Goal: Task Accomplishment & Management: Complete application form

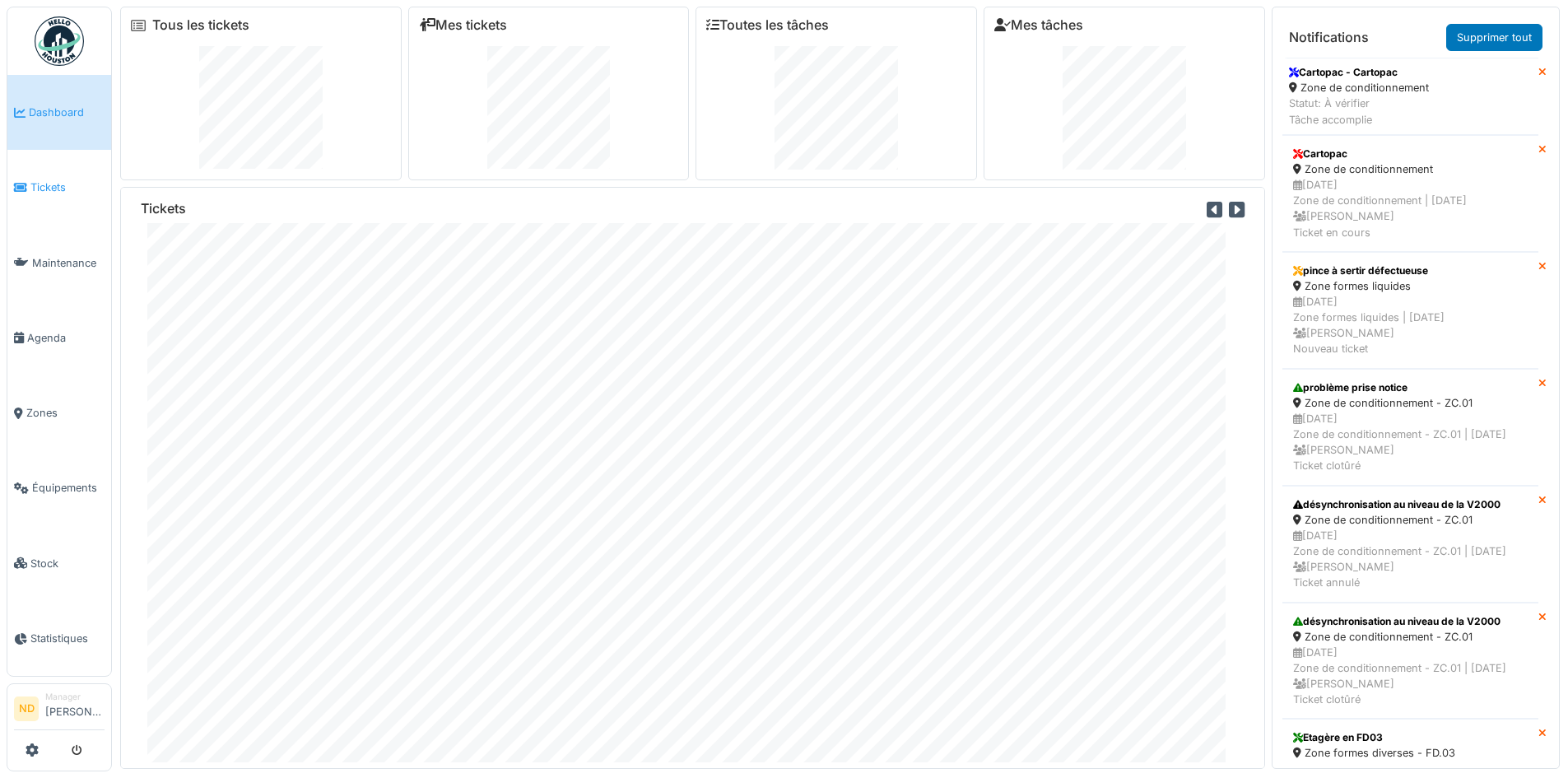
click at [74, 201] on link "Tickets" at bounding box center [59, 187] width 104 height 75
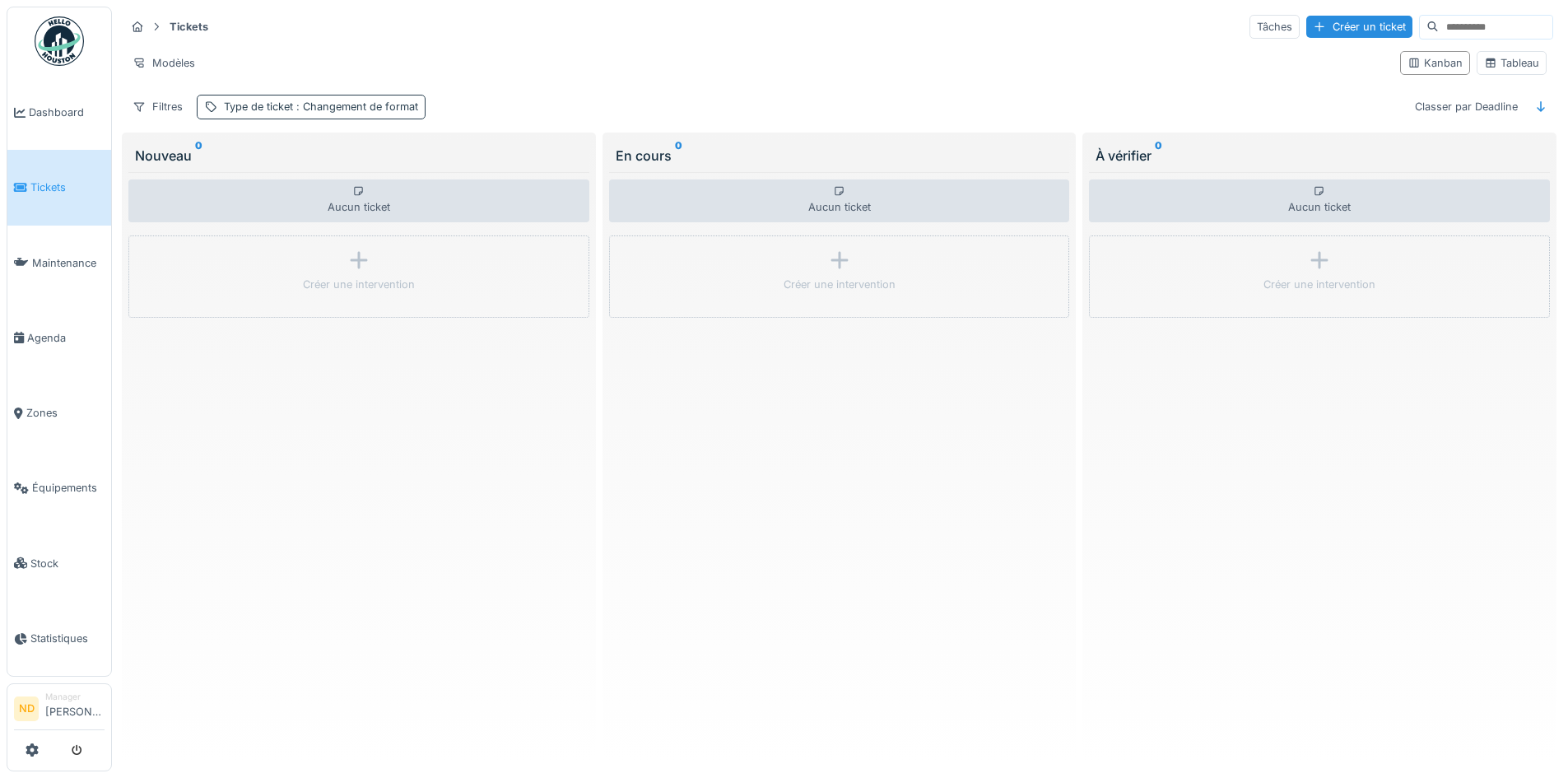
click at [387, 109] on span ": Changement de format" at bounding box center [355, 106] width 125 height 12
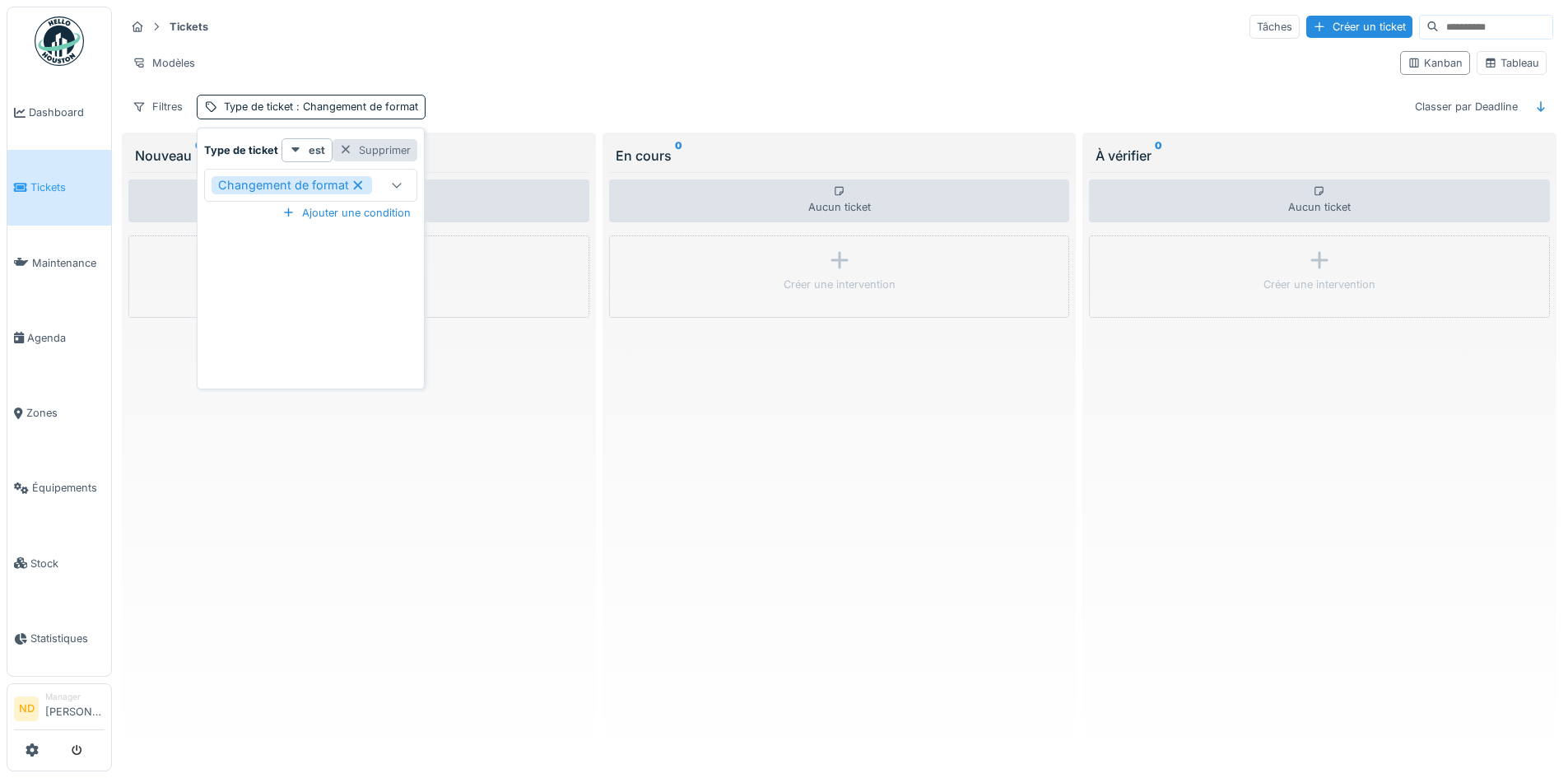
click at [400, 146] on div "Supprimer" at bounding box center [375, 150] width 85 height 22
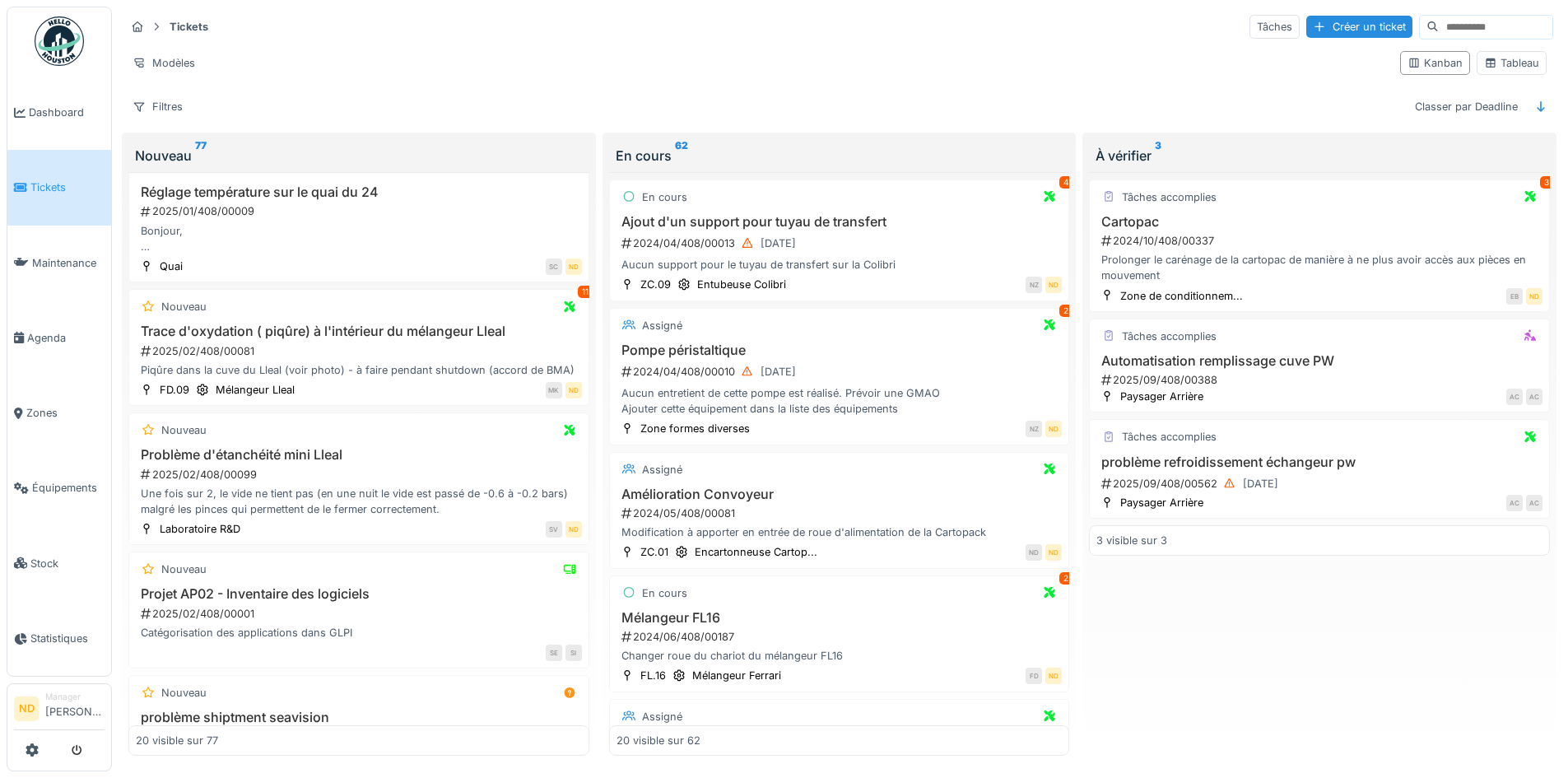
scroll to position [2038, 0]
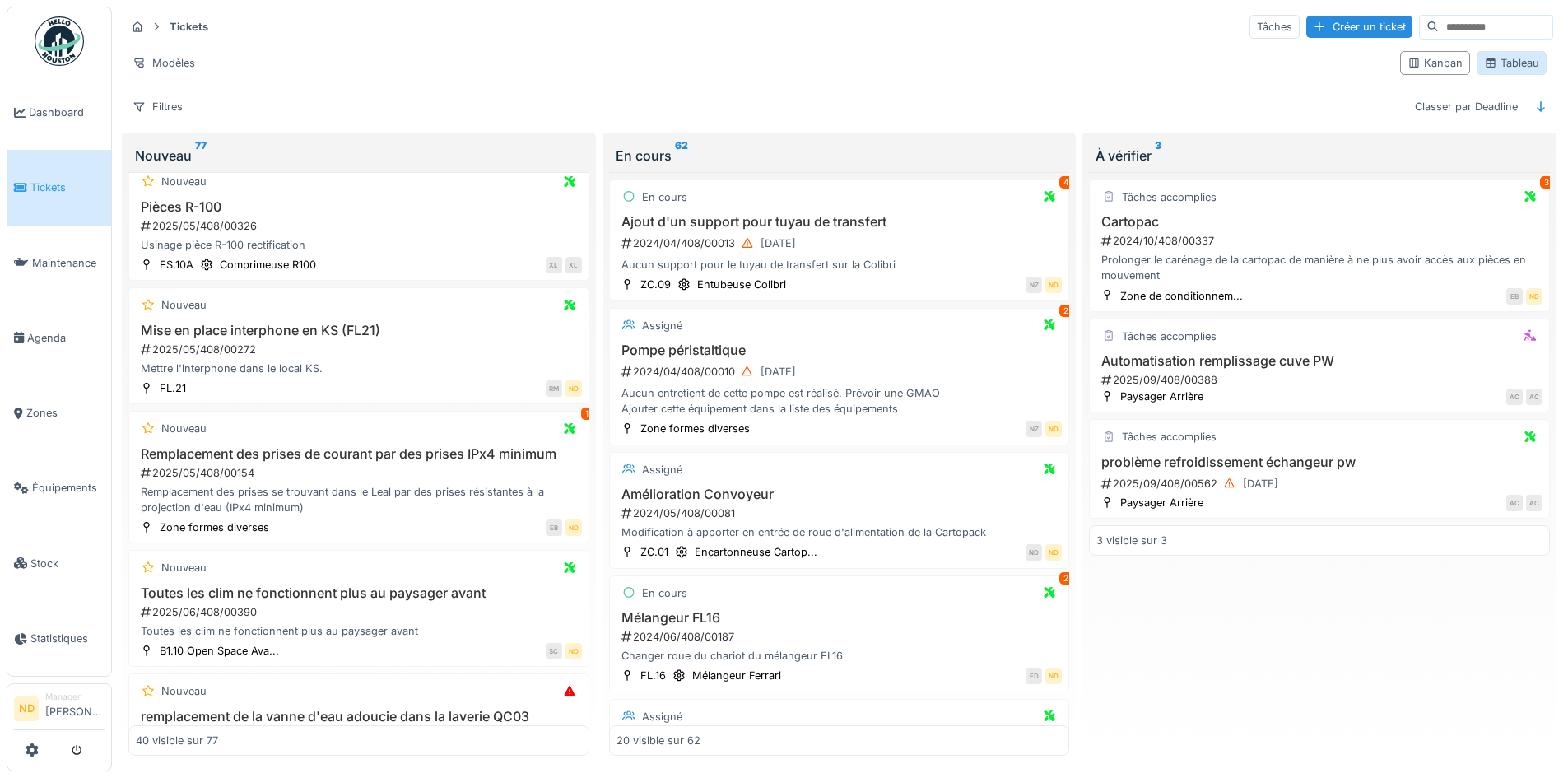
click at [1507, 65] on div "Tableau" at bounding box center [1511, 62] width 55 height 16
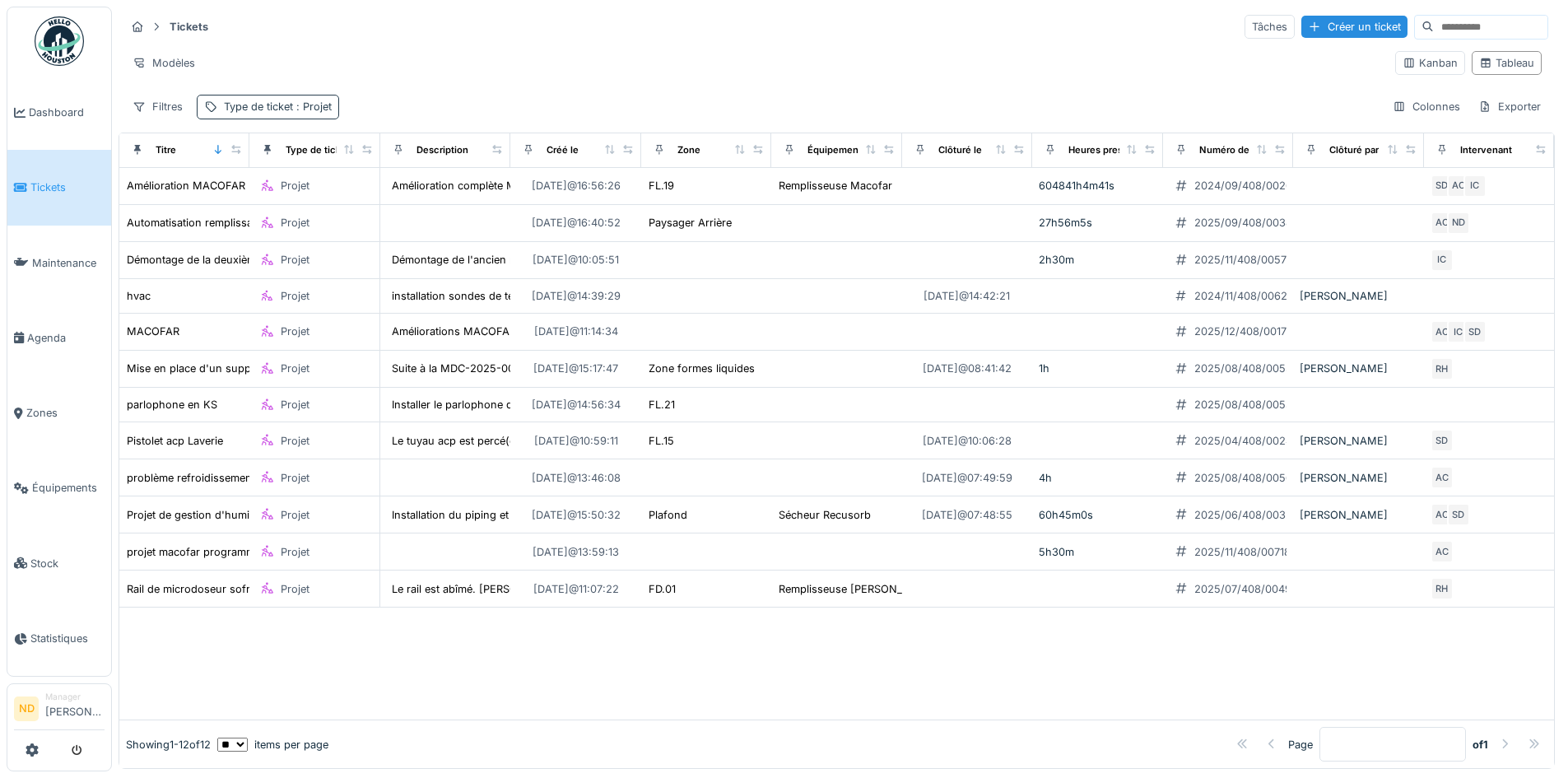
click at [280, 96] on div "Type de ticket : Projet" at bounding box center [268, 106] width 143 height 24
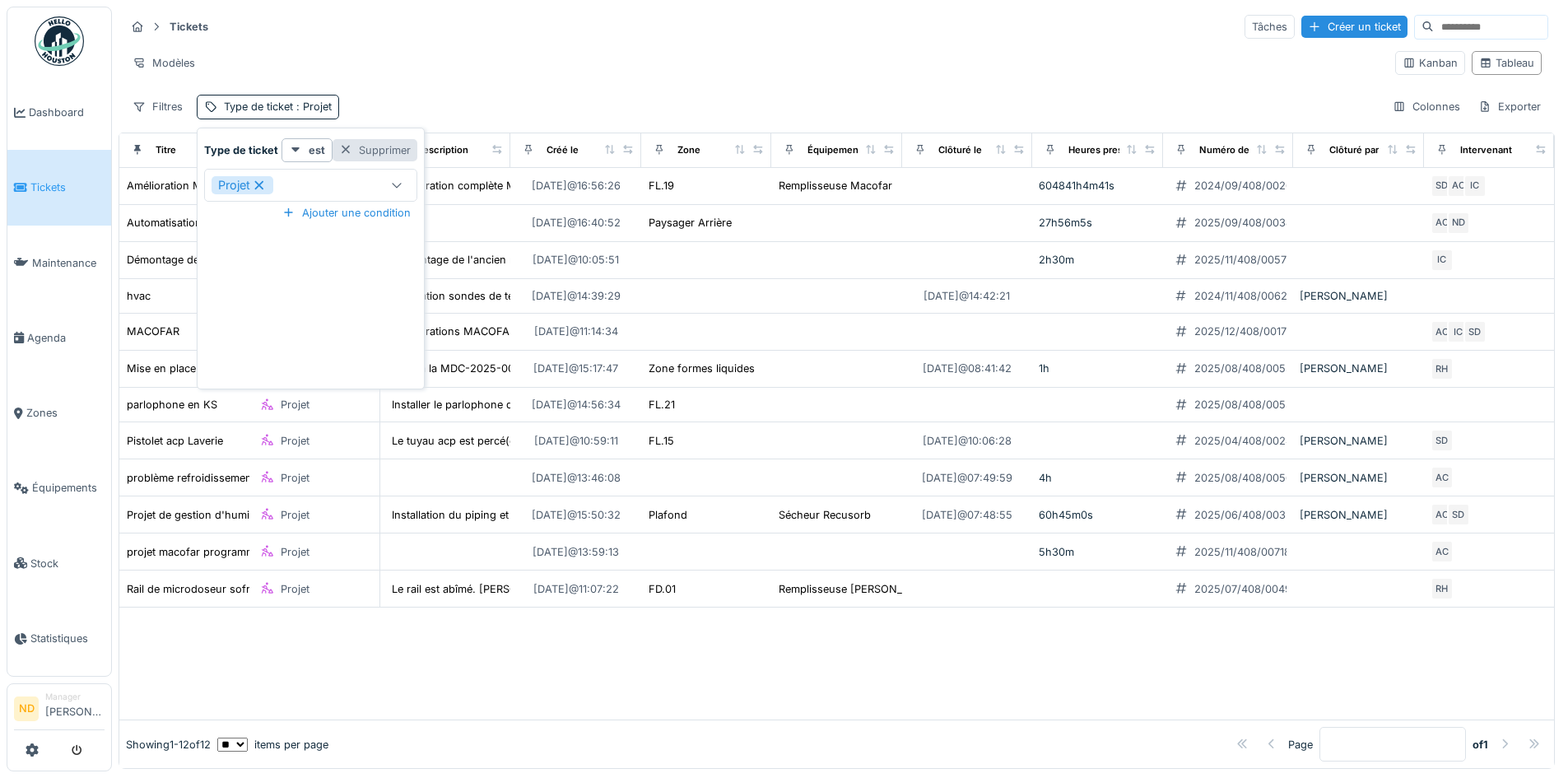
click at [391, 139] on div "Supprimer" at bounding box center [375, 150] width 85 height 22
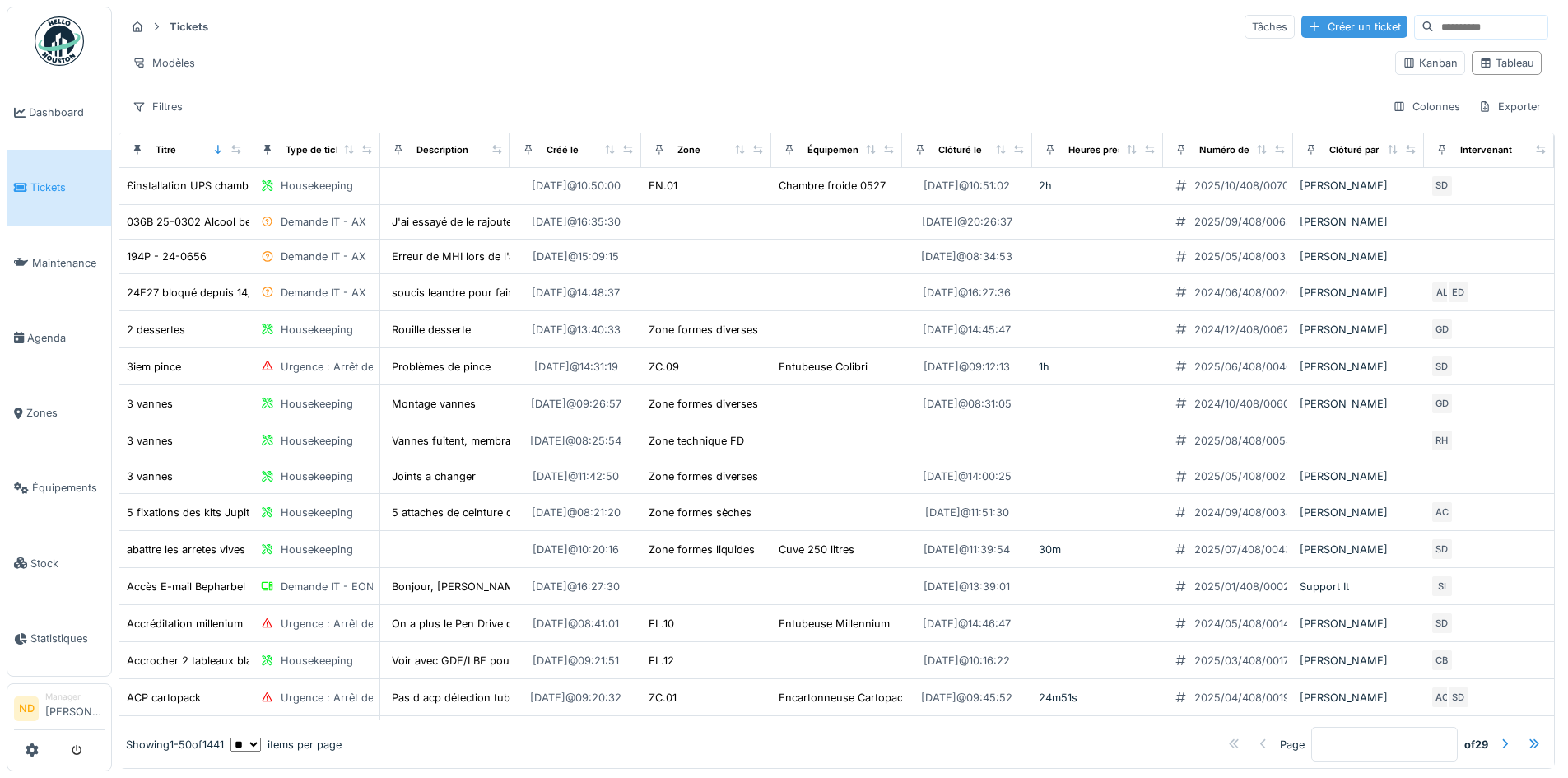
click at [1309, 32] on div "Créer un ticket" at bounding box center [1354, 27] width 106 height 22
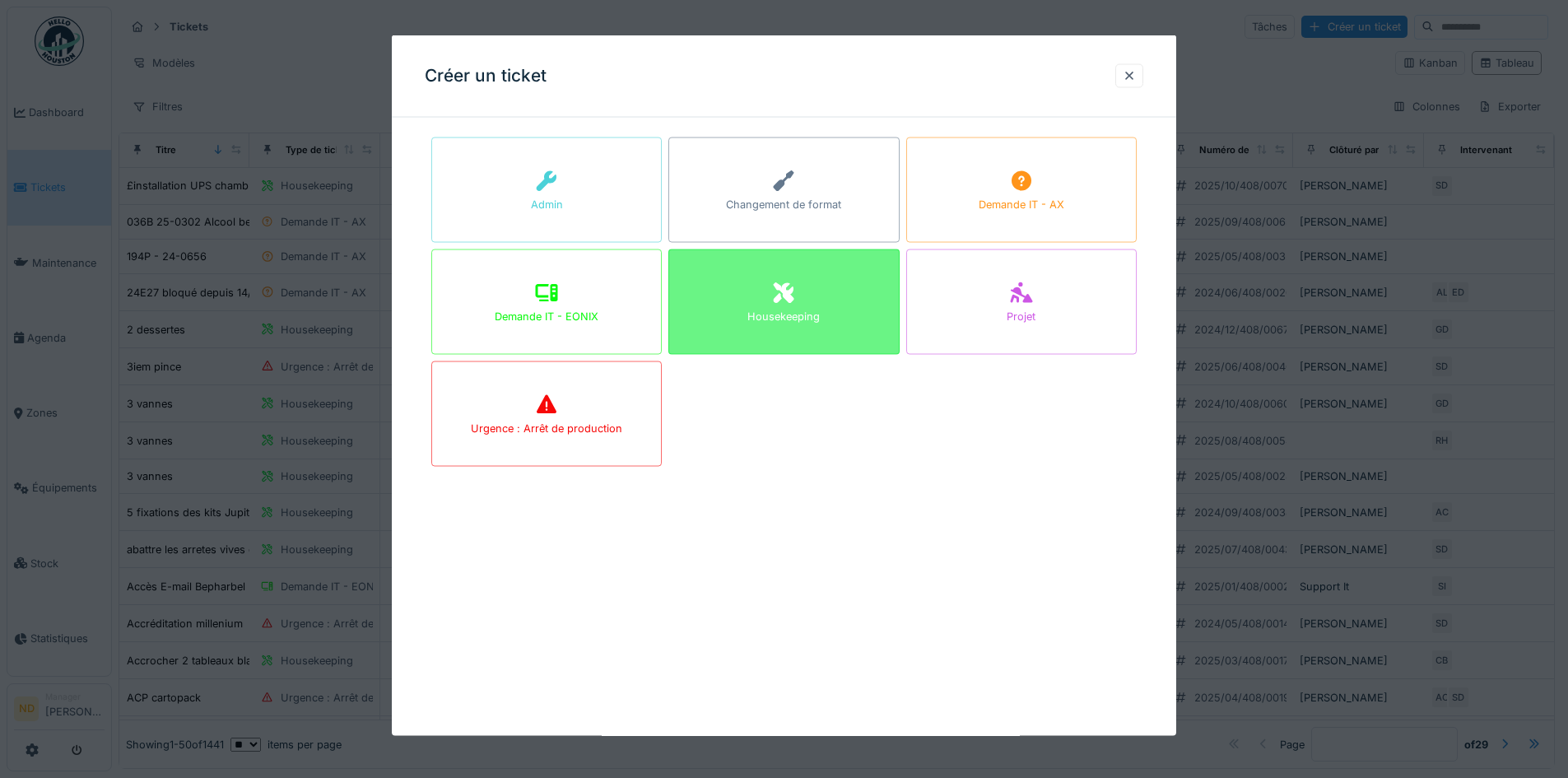
click at [849, 307] on div "Housekeeping" at bounding box center [784, 302] width 231 height 105
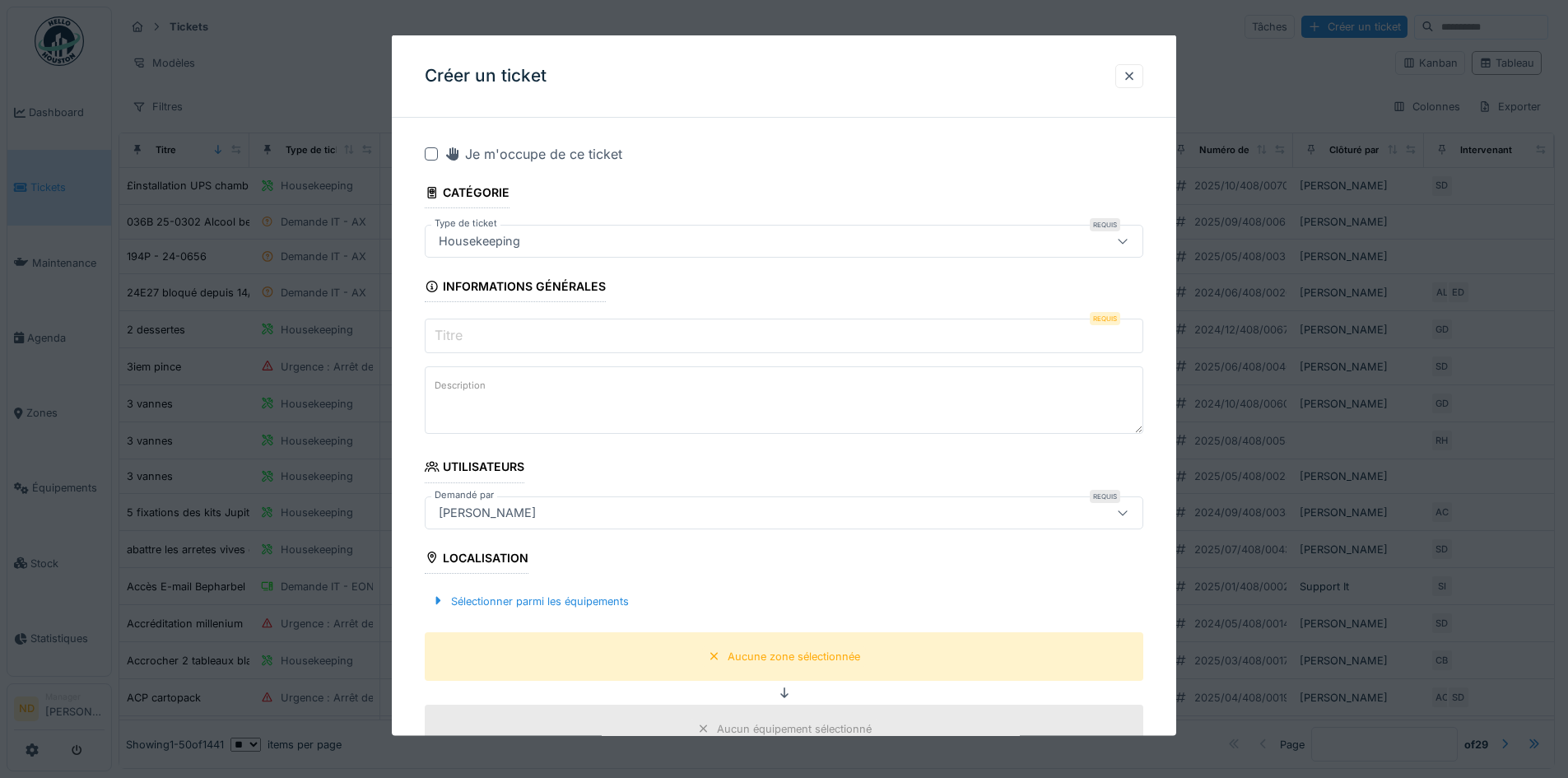
click at [606, 346] on input "Titre" at bounding box center [784, 336] width 718 height 35
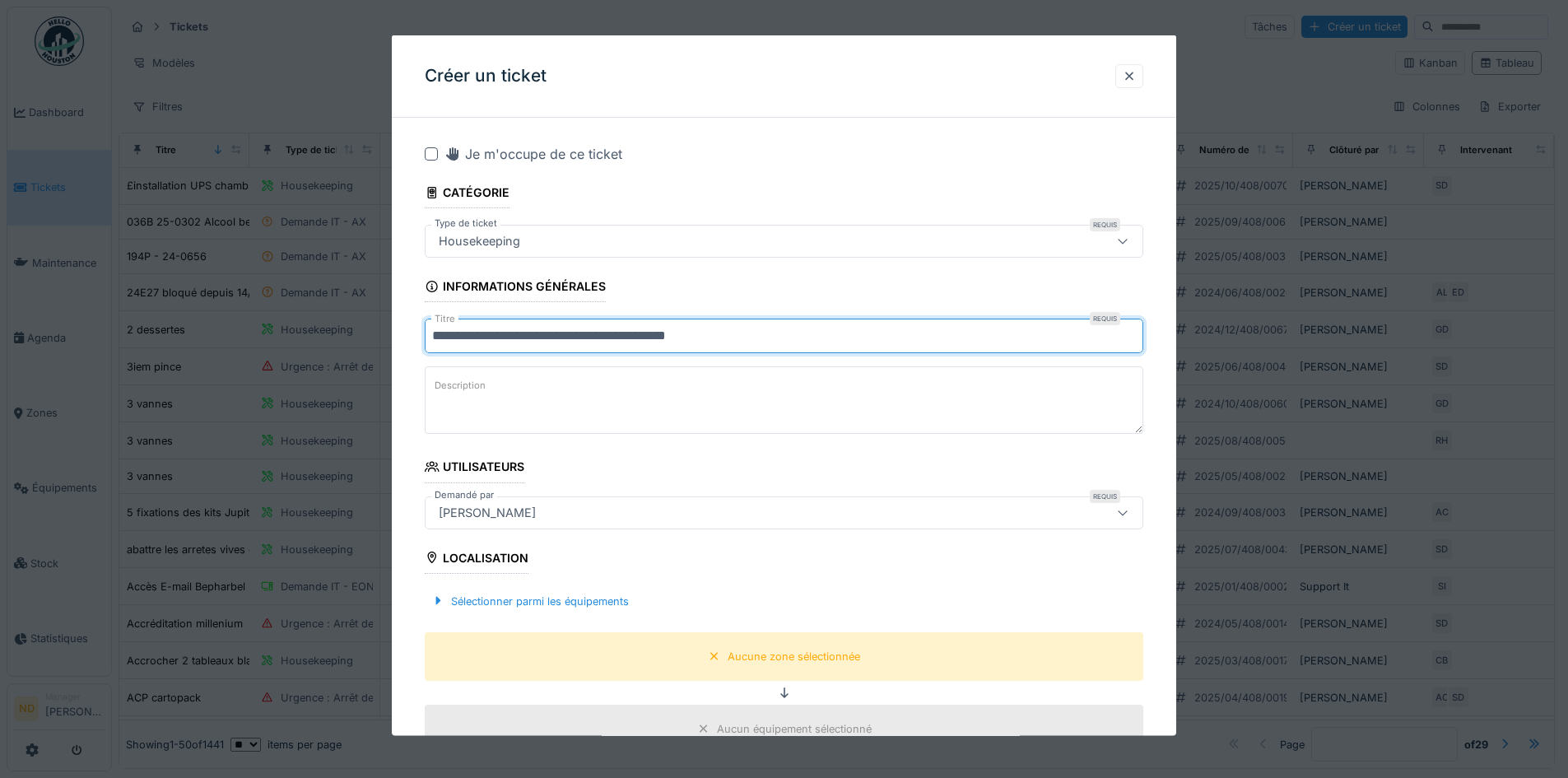
click at [640, 333] on input "**********" at bounding box center [784, 336] width 718 height 35
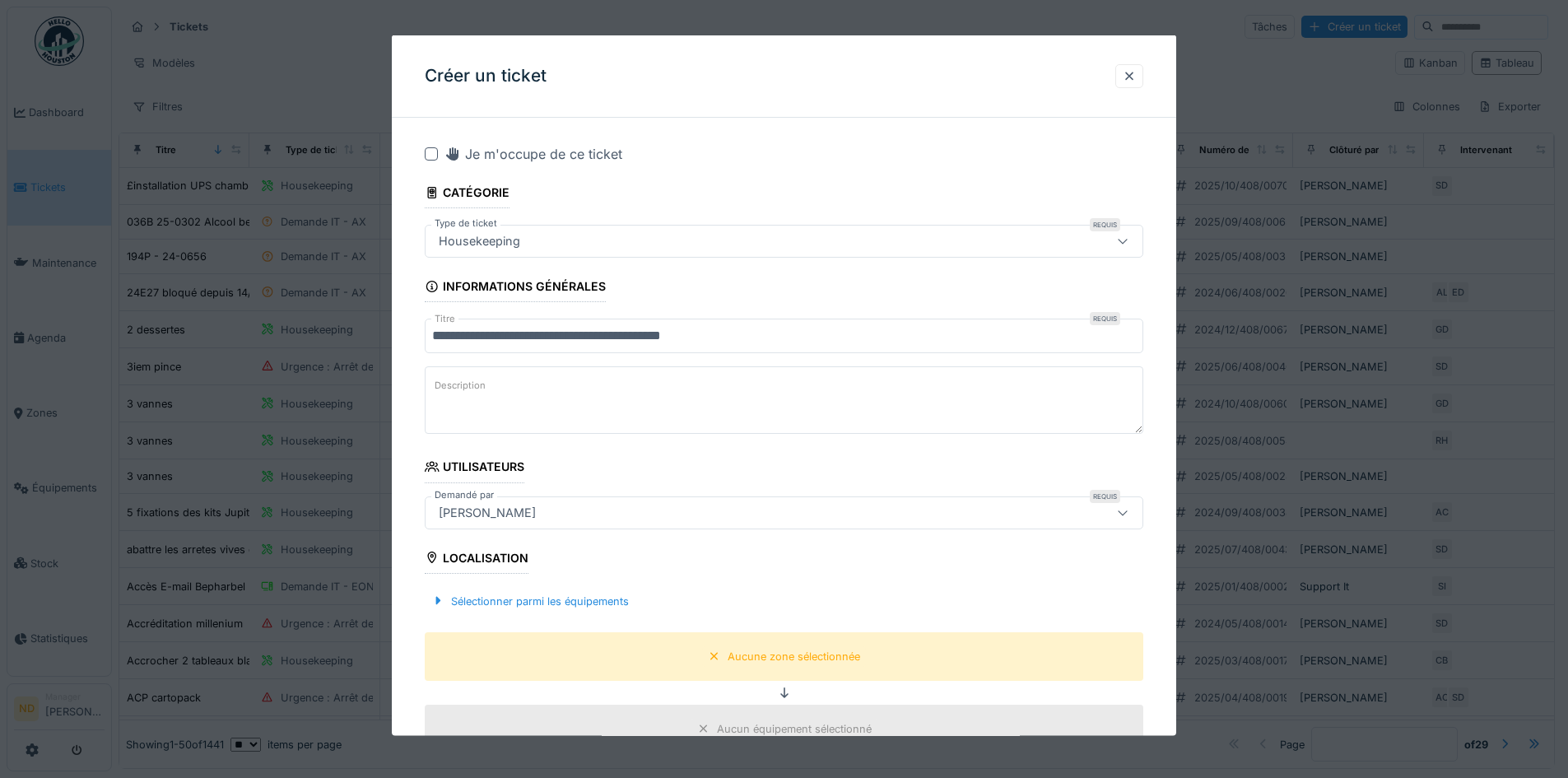
click at [765, 334] on input "**********" at bounding box center [784, 336] width 718 height 35
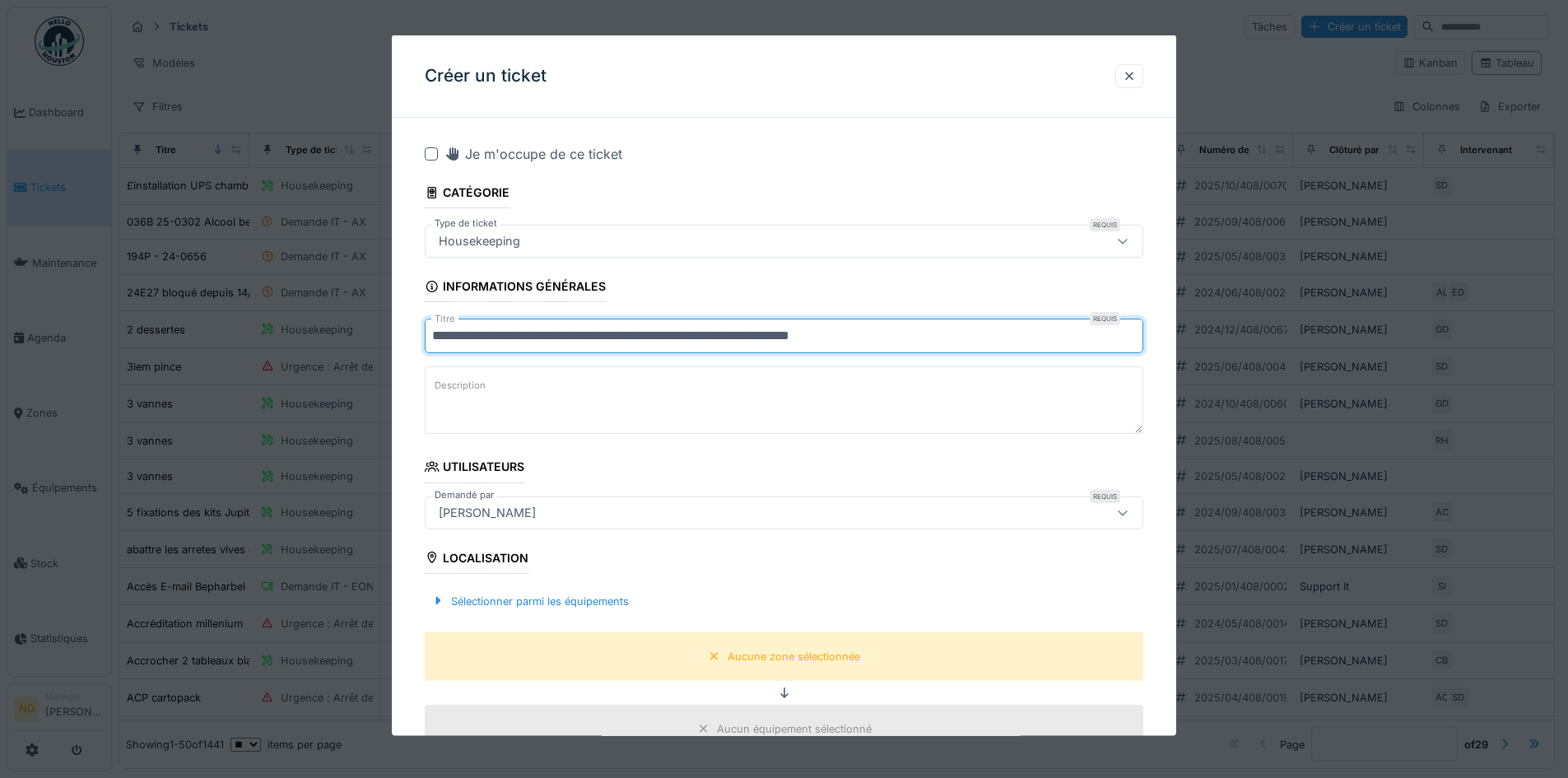
click at [769, 337] on input "**********" at bounding box center [784, 336] width 718 height 35
click at [903, 333] on input "**********" at bounding box center [784, 336] width 718 height 35
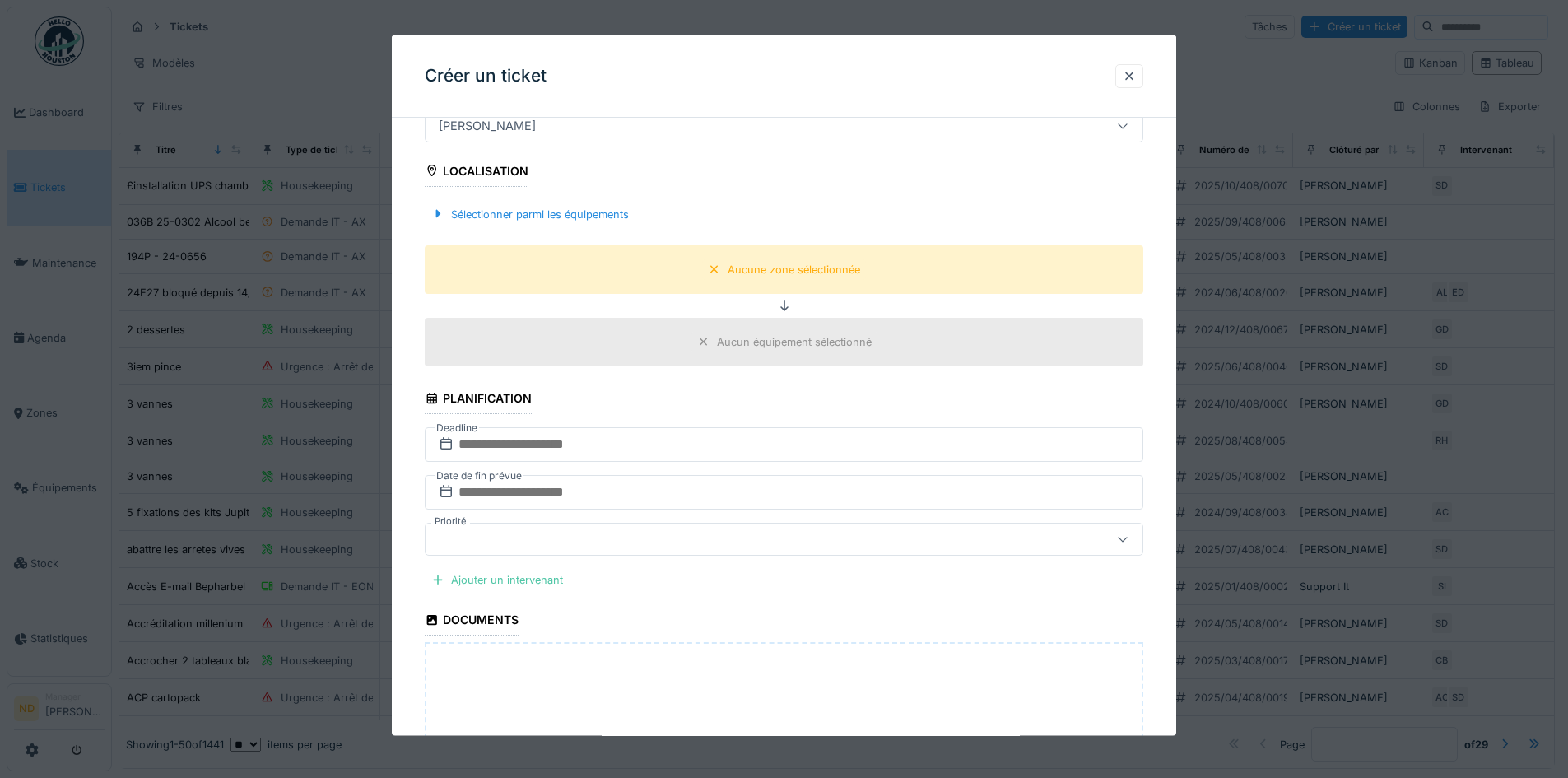
scroll to position [411, 0]
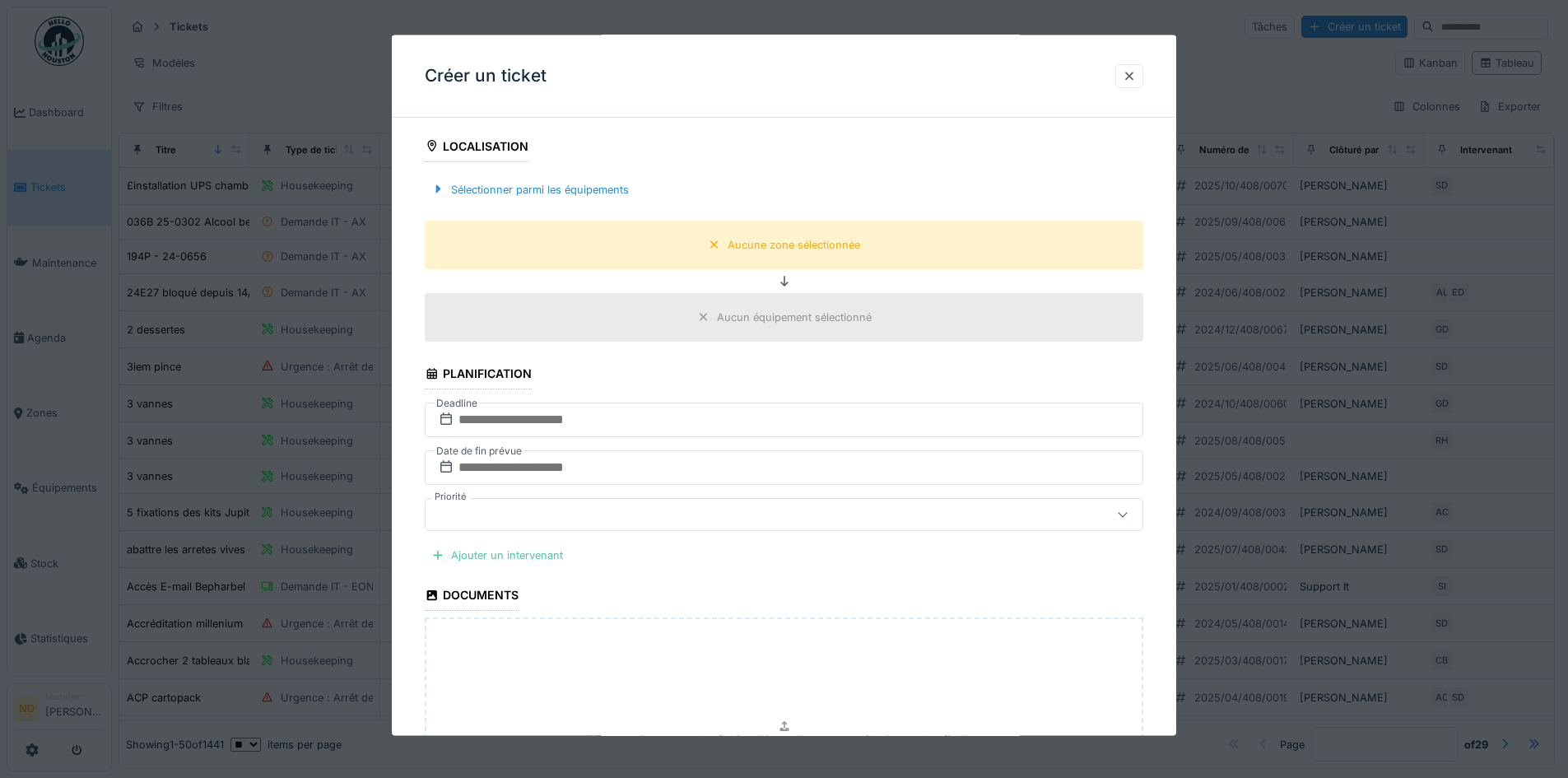
type input "**********"
click at [614, 420] on input "text" at bounding box center [784, 420] width 718 height 35
click at [794, 581] on div "16" at bounding box center [787, 581] width 22 height 22
click at [685, 476] on input "text" at bounding box center [784, 468] width 718 height 35
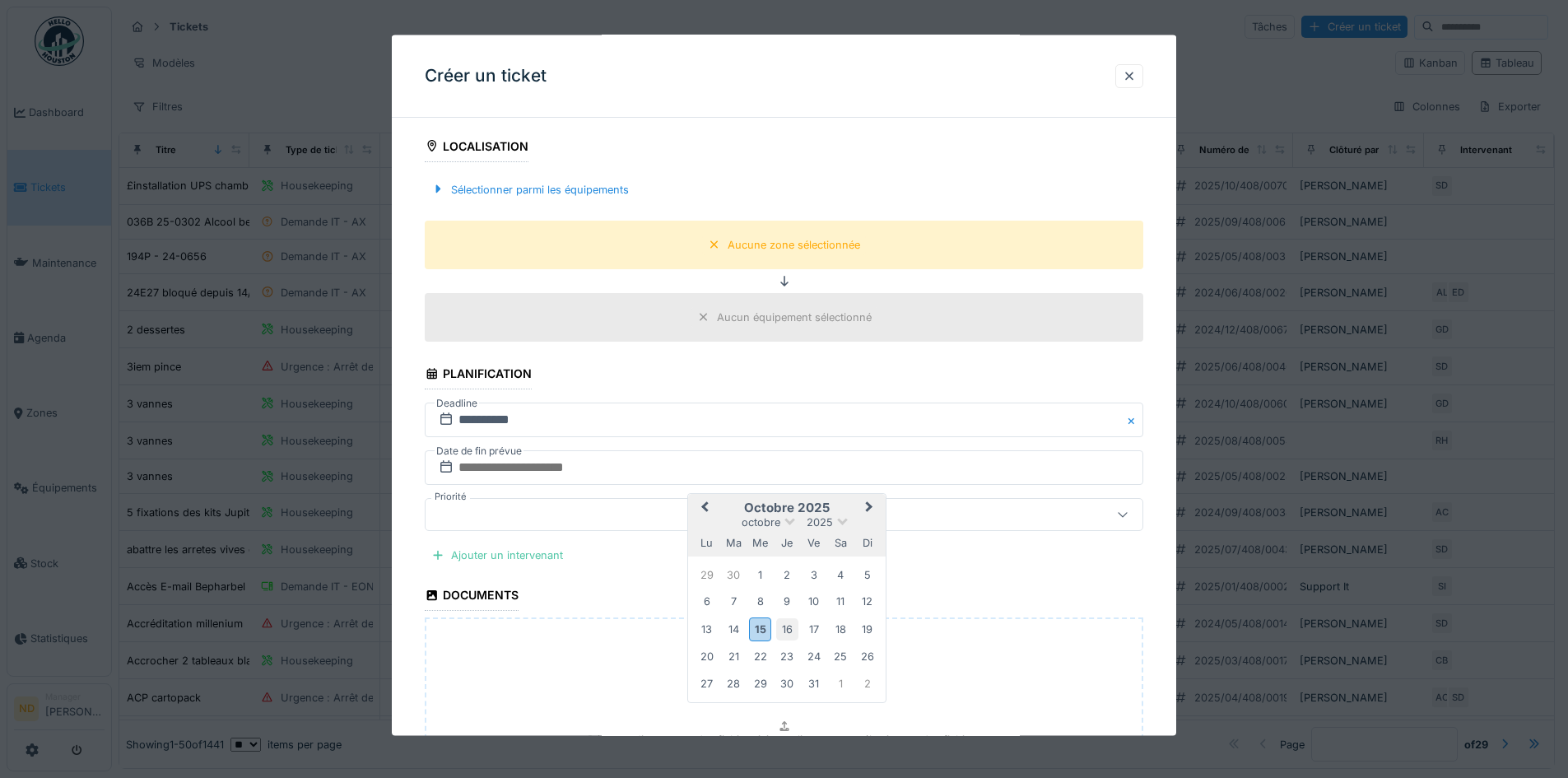
click at [787, 625] on div "16" at bounding box center [787, 628] width 22 height 22
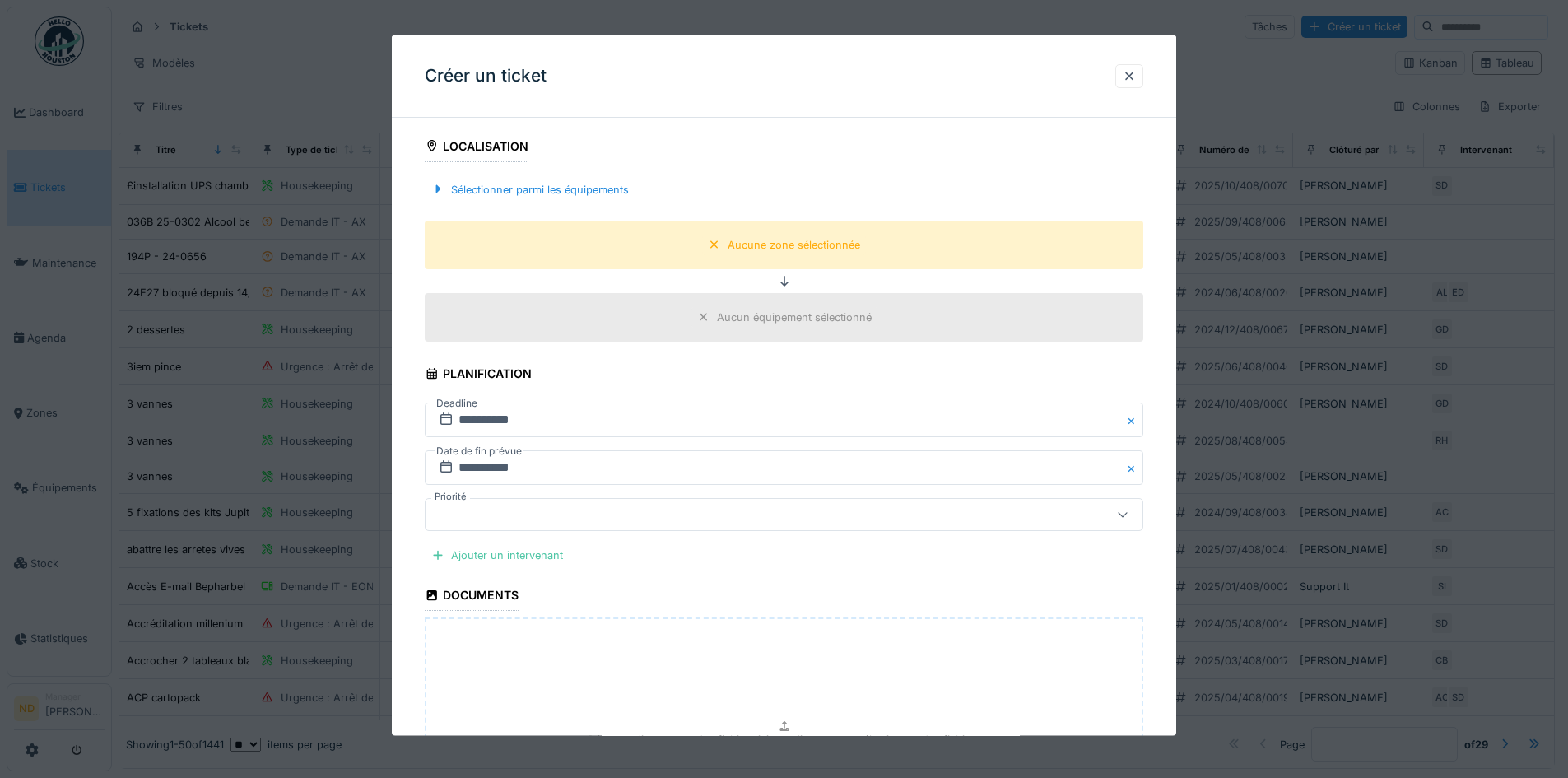
scroll to position [494, 0]
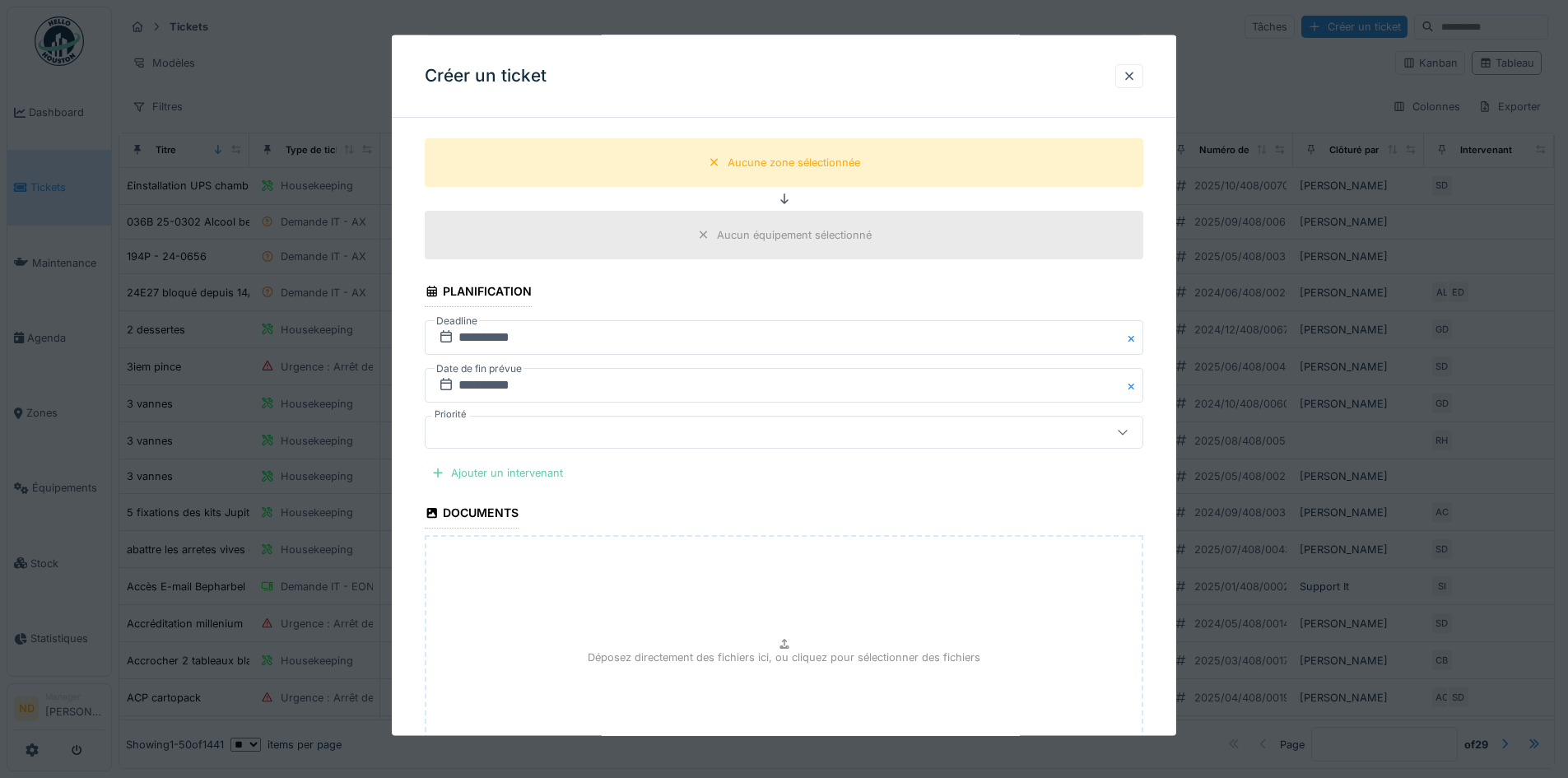
click at [531, 478] on div "Ajouter un intervenant" at bounding box center [497, 473] width 145 height 22
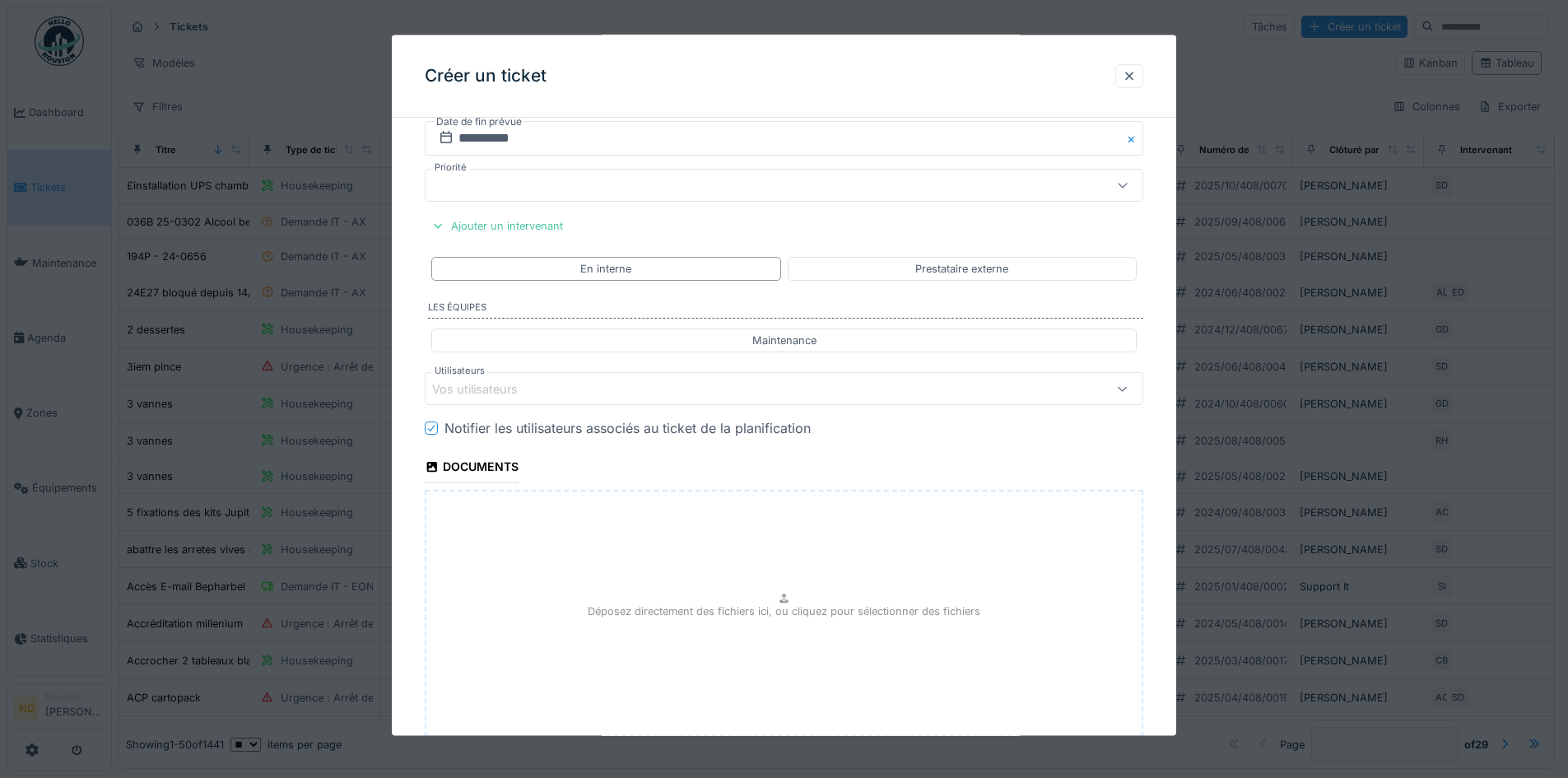
click at [601, 394] on div "Vos utilisateurs" at bounding box center [741, 389] width 619 height 18
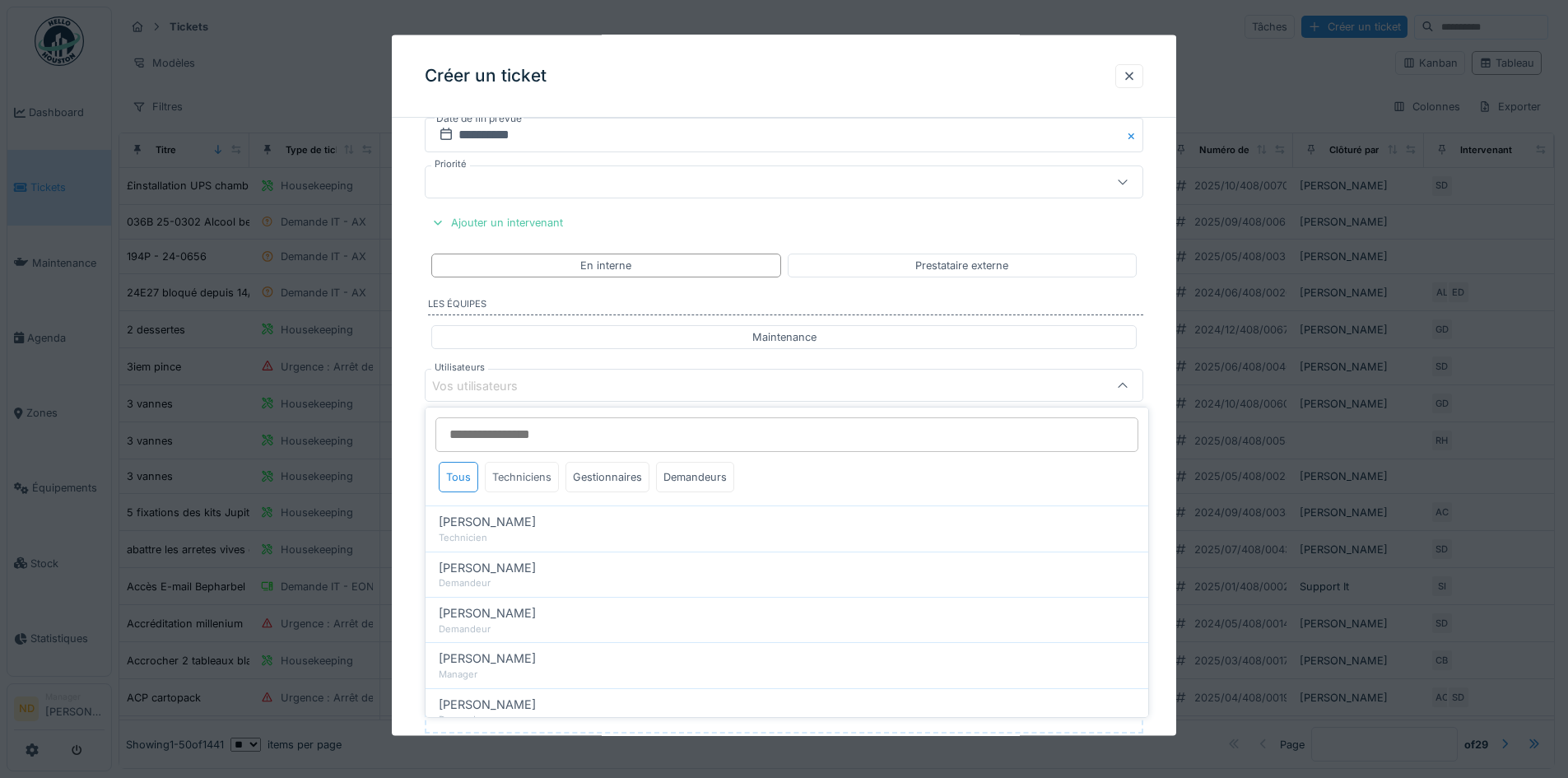
click at [504, 480] on div "Techniciens" at bounding box center [522, 477] width 74 height 31
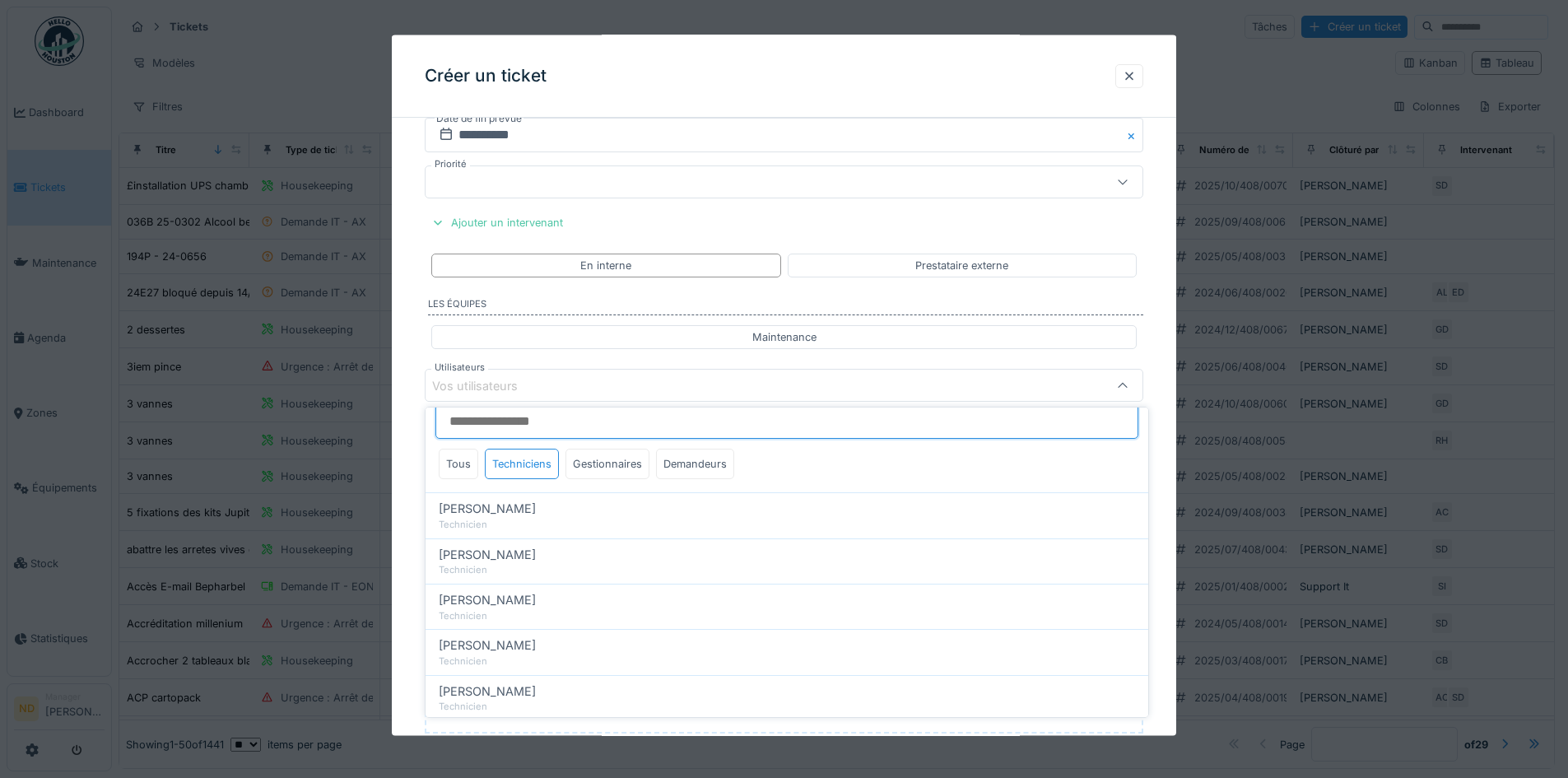
scroll to position [0, 0]
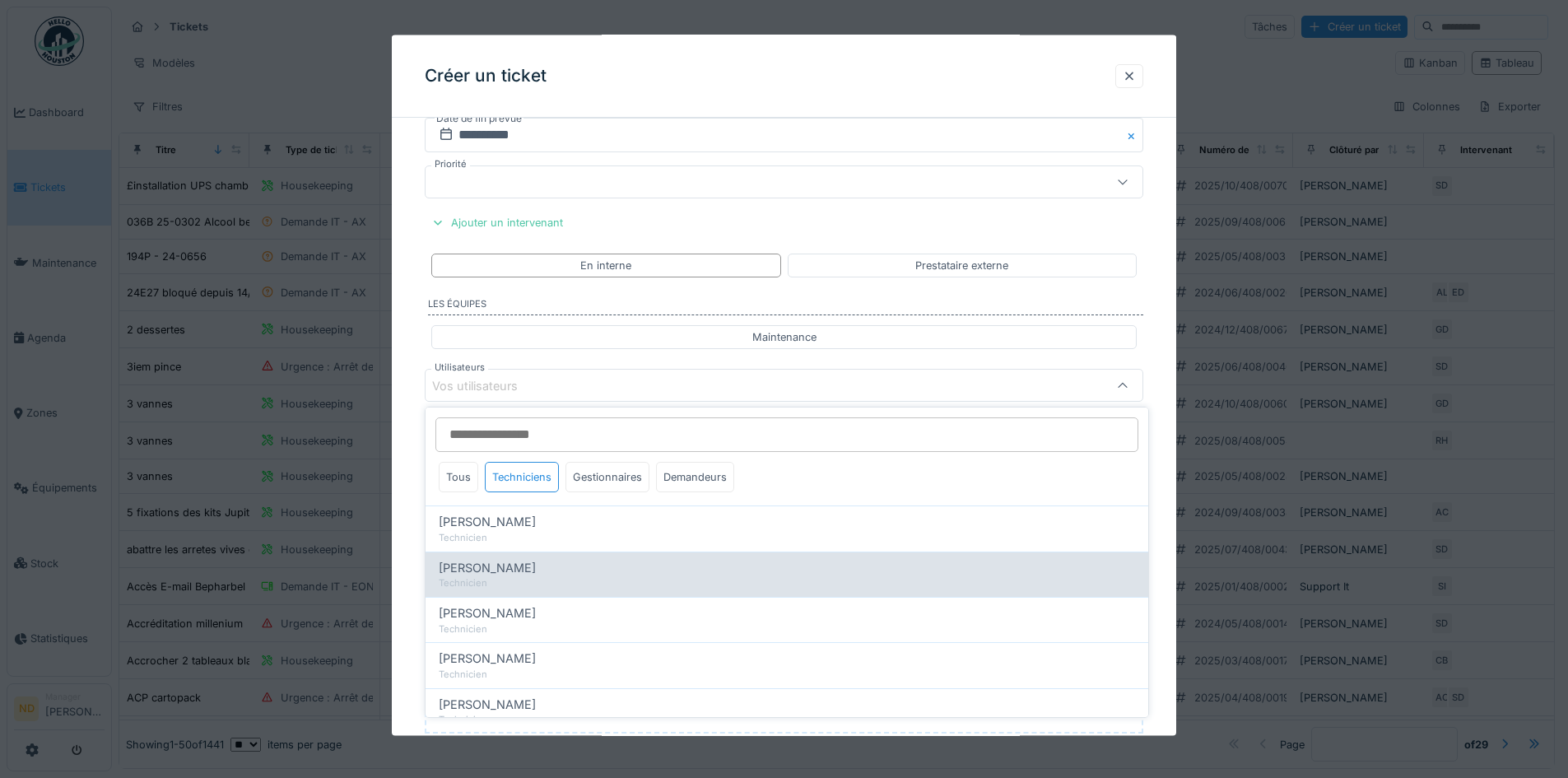
click at [534, 586] on div "Technicien" at bounding box center [787, 583] width 697 height 14
type input "****"
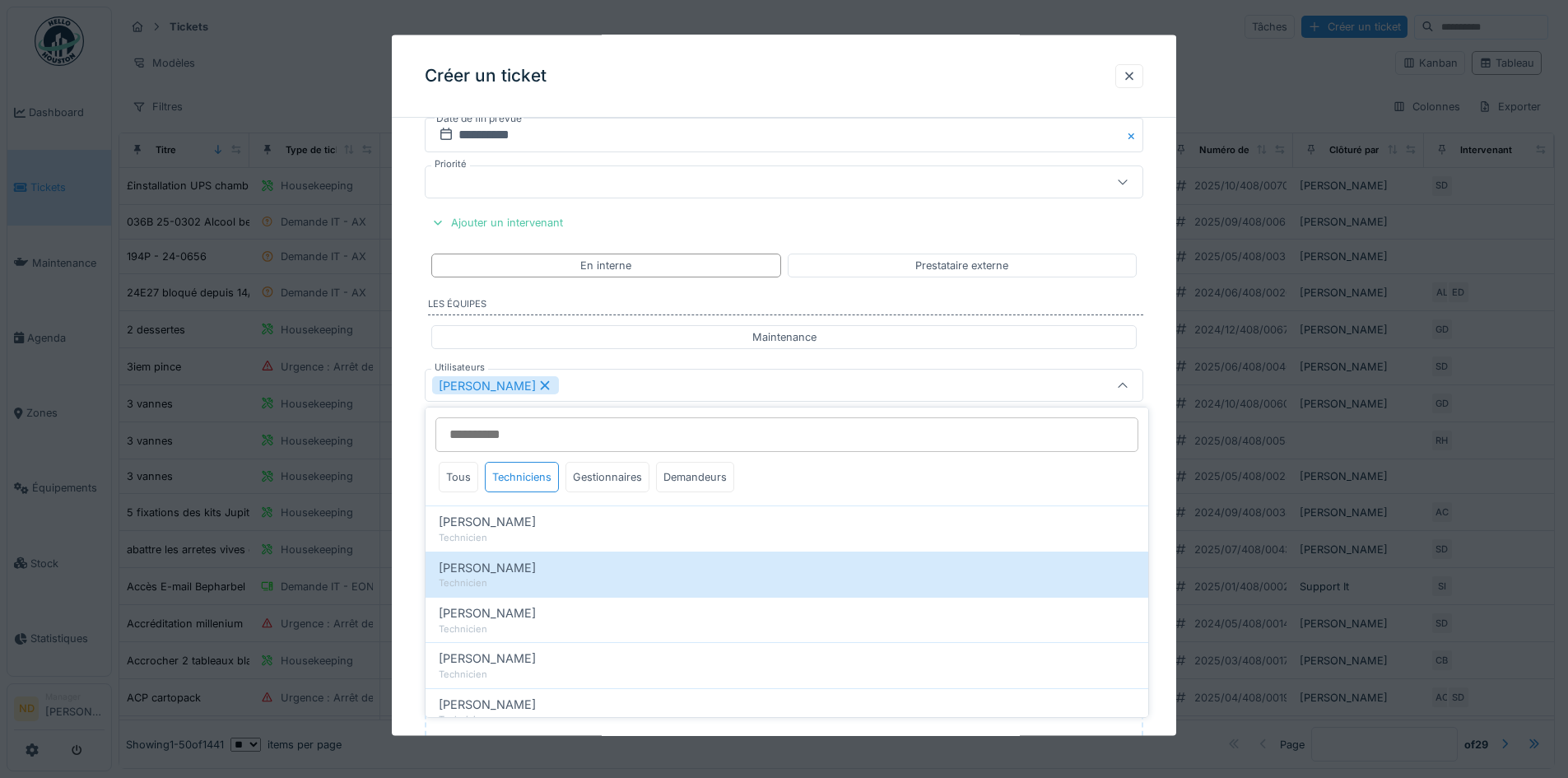
click at [410, 344] on div "**********" at bounding box center [784, 153] width 784 height 1531
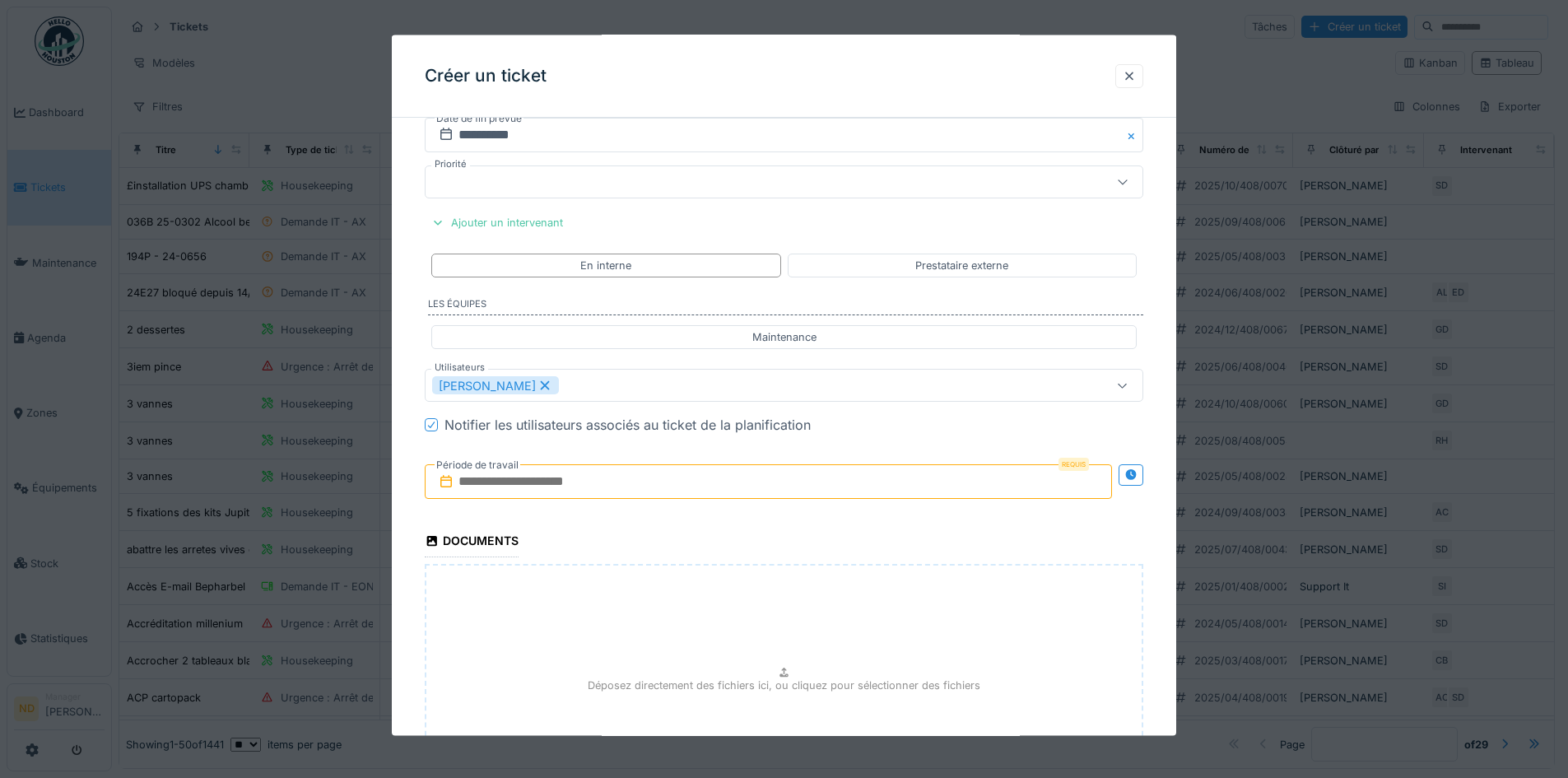
click at [512, 490] on input "text" at bounding box center [768, 482] width 687 height 35
click at [769, 641] on div "16" at bounding box center [771, 643] width 22 height 22
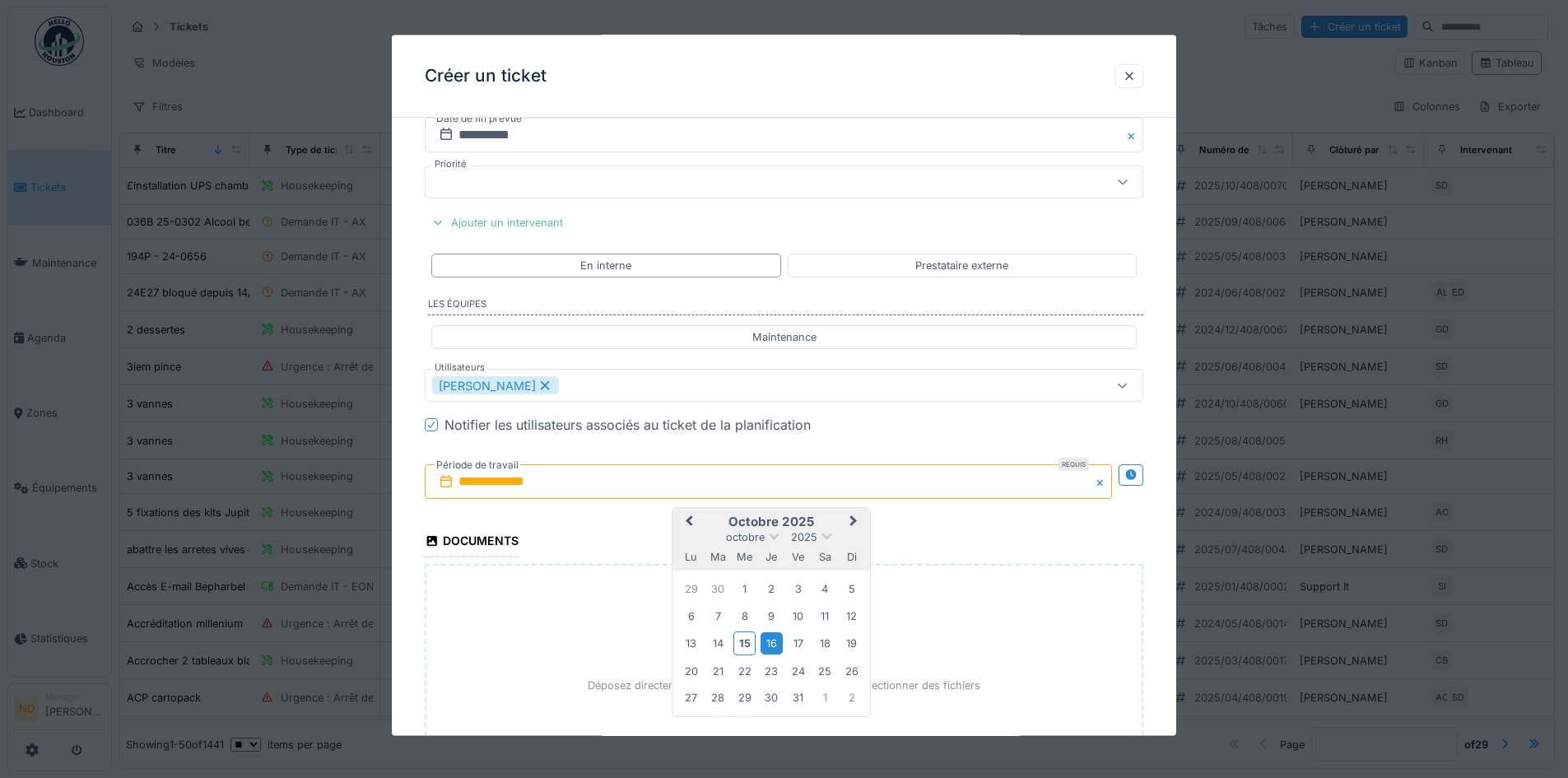
click at [769, 641] on div "16" at bounding box center [771, 643] width 22 height 22
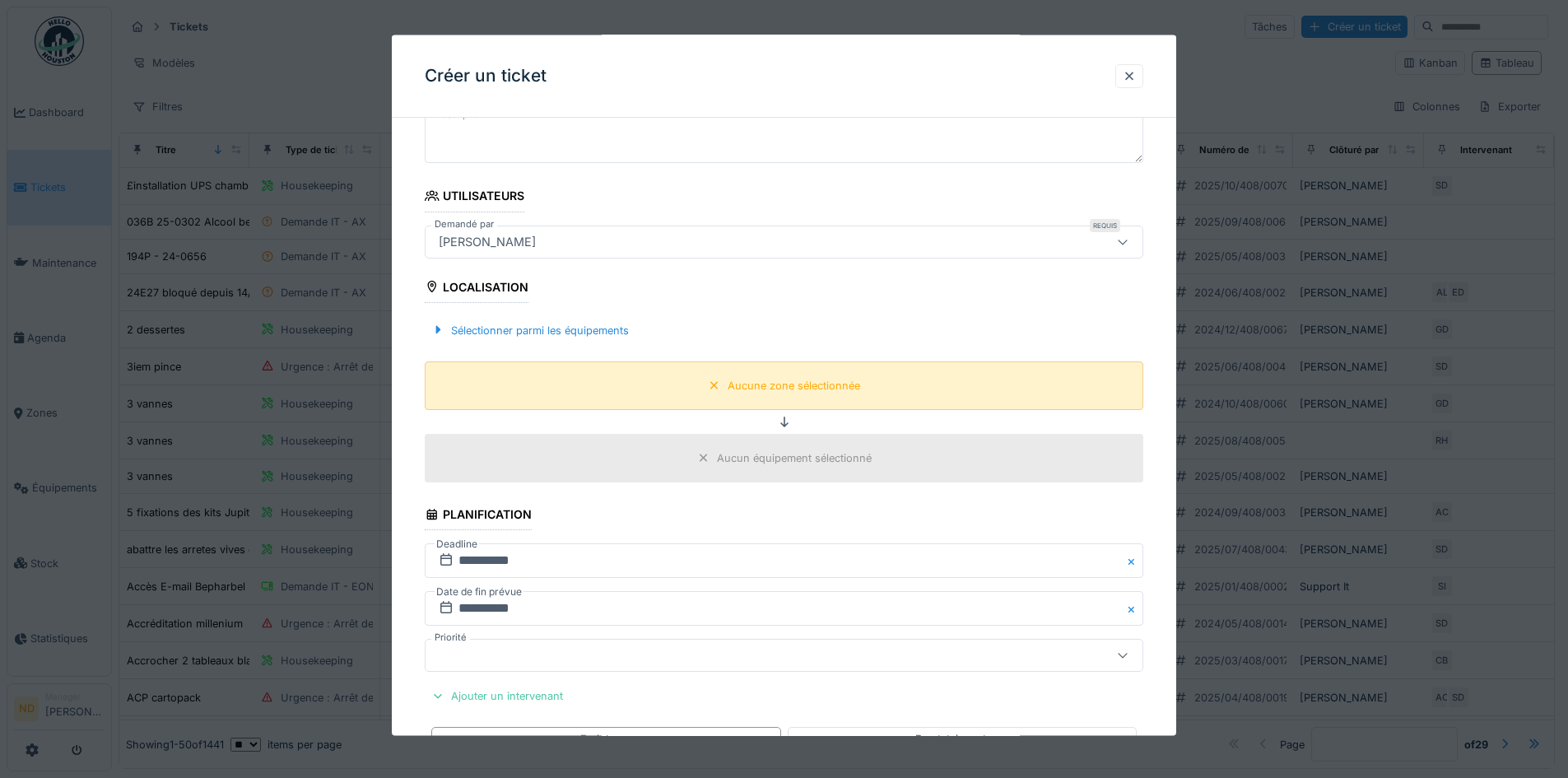
scroll to position [268, 0]
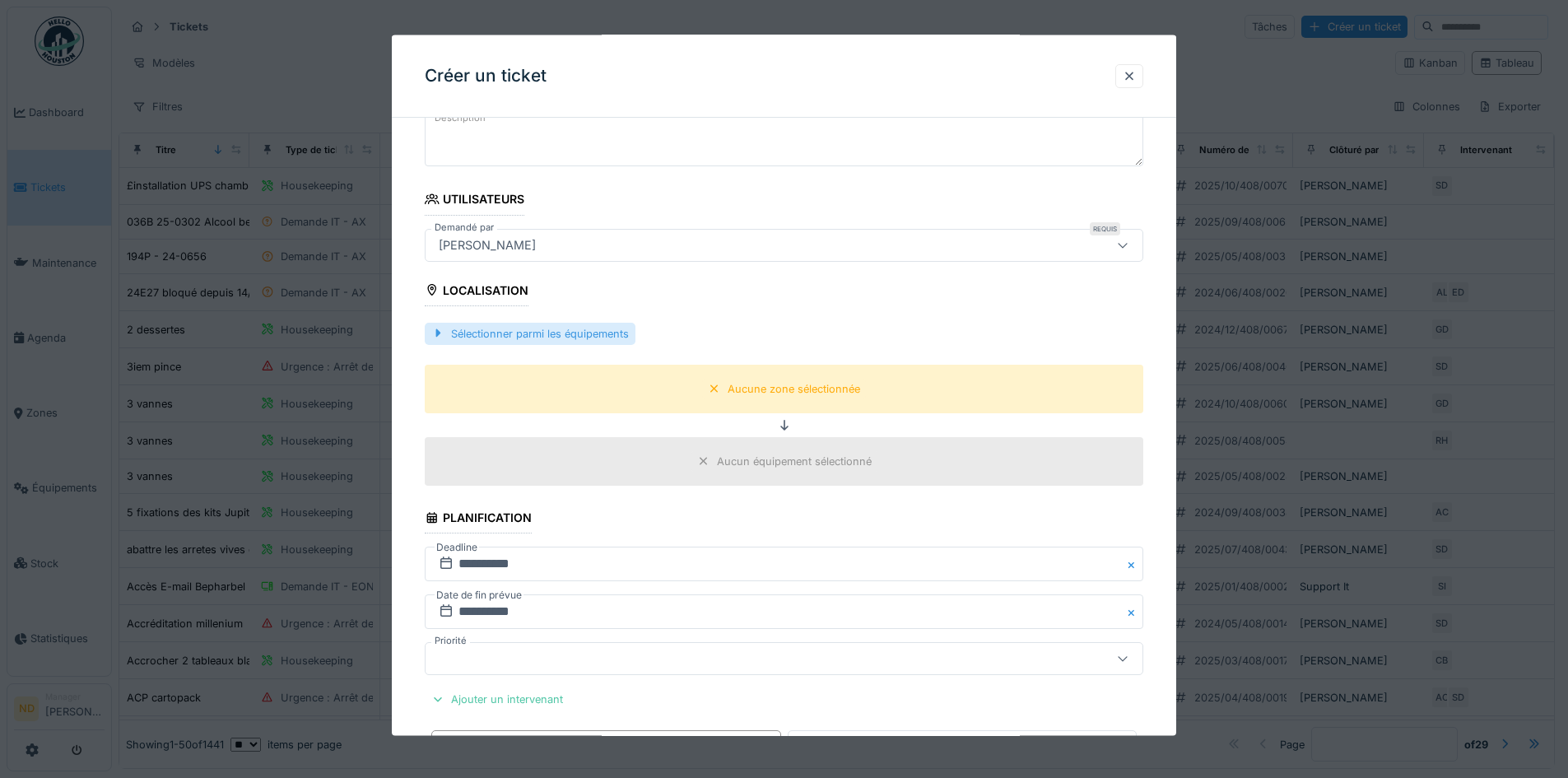
click at [552, 327] on div "Sélectionner parmi les équipements" at bounding box center [530, 333] width 211 height 22
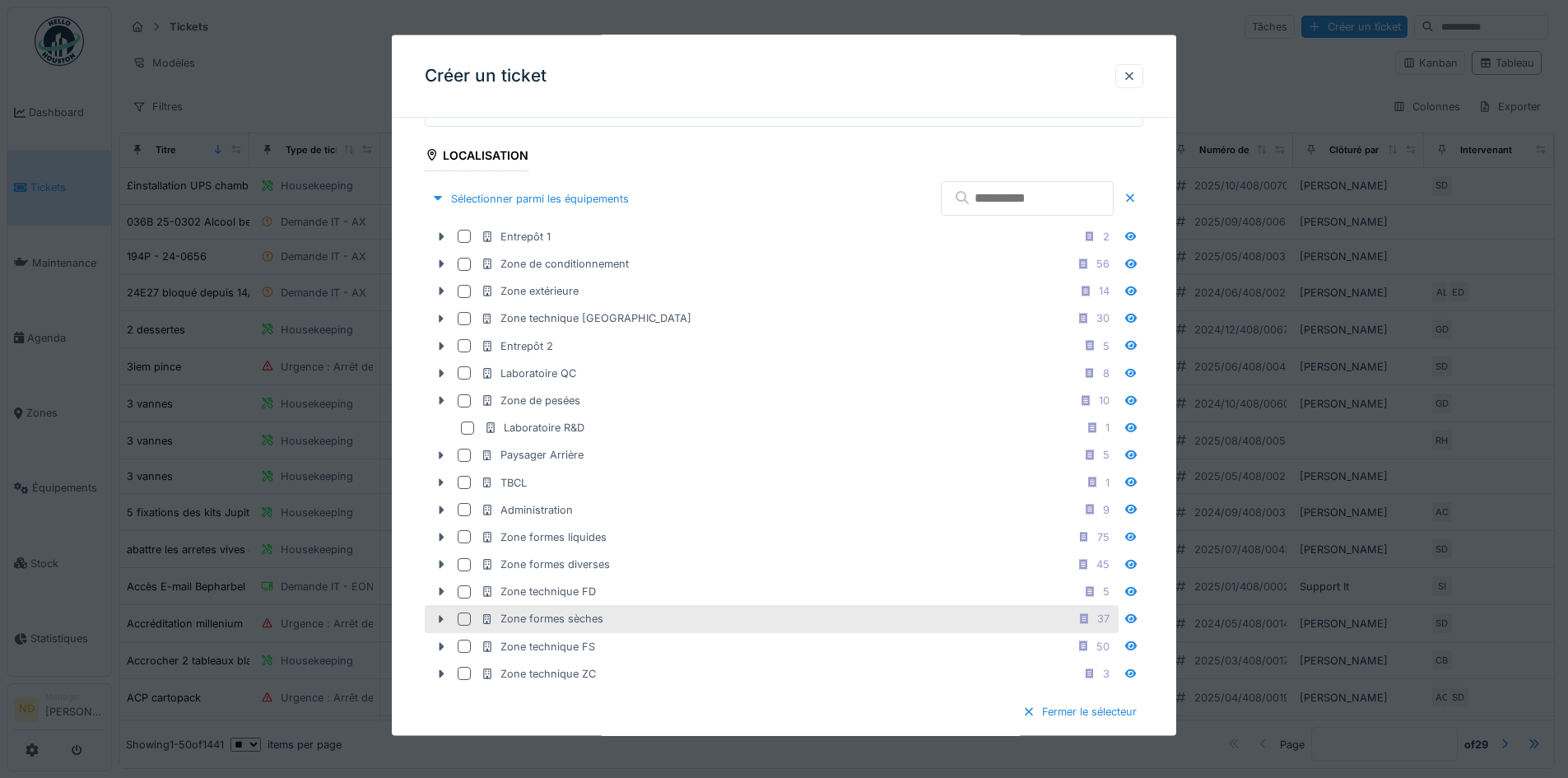
scroll to position [432, 0]
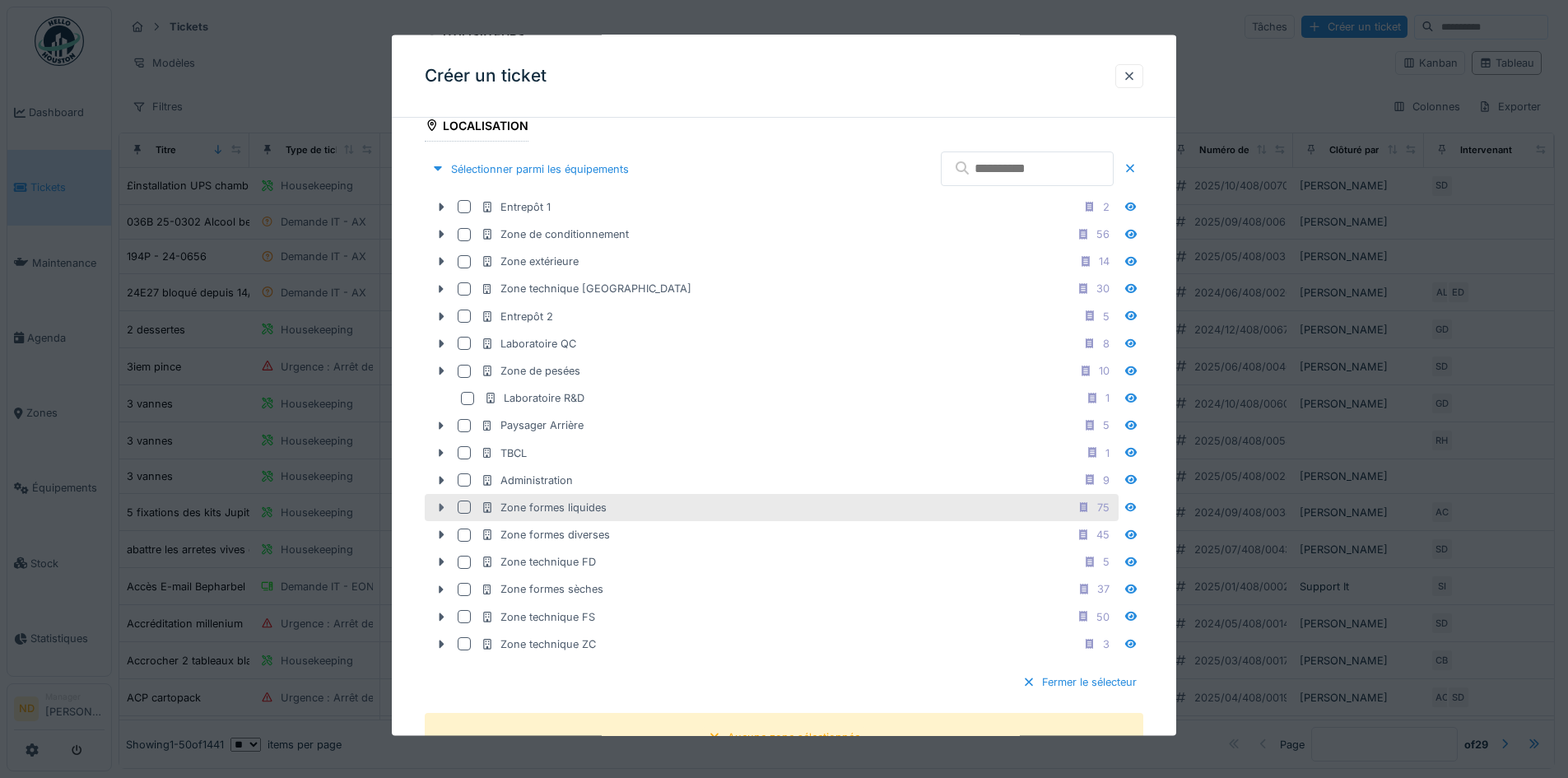
click at [439, 506] on icon at bounding box center [441, 507] width 13 height 11
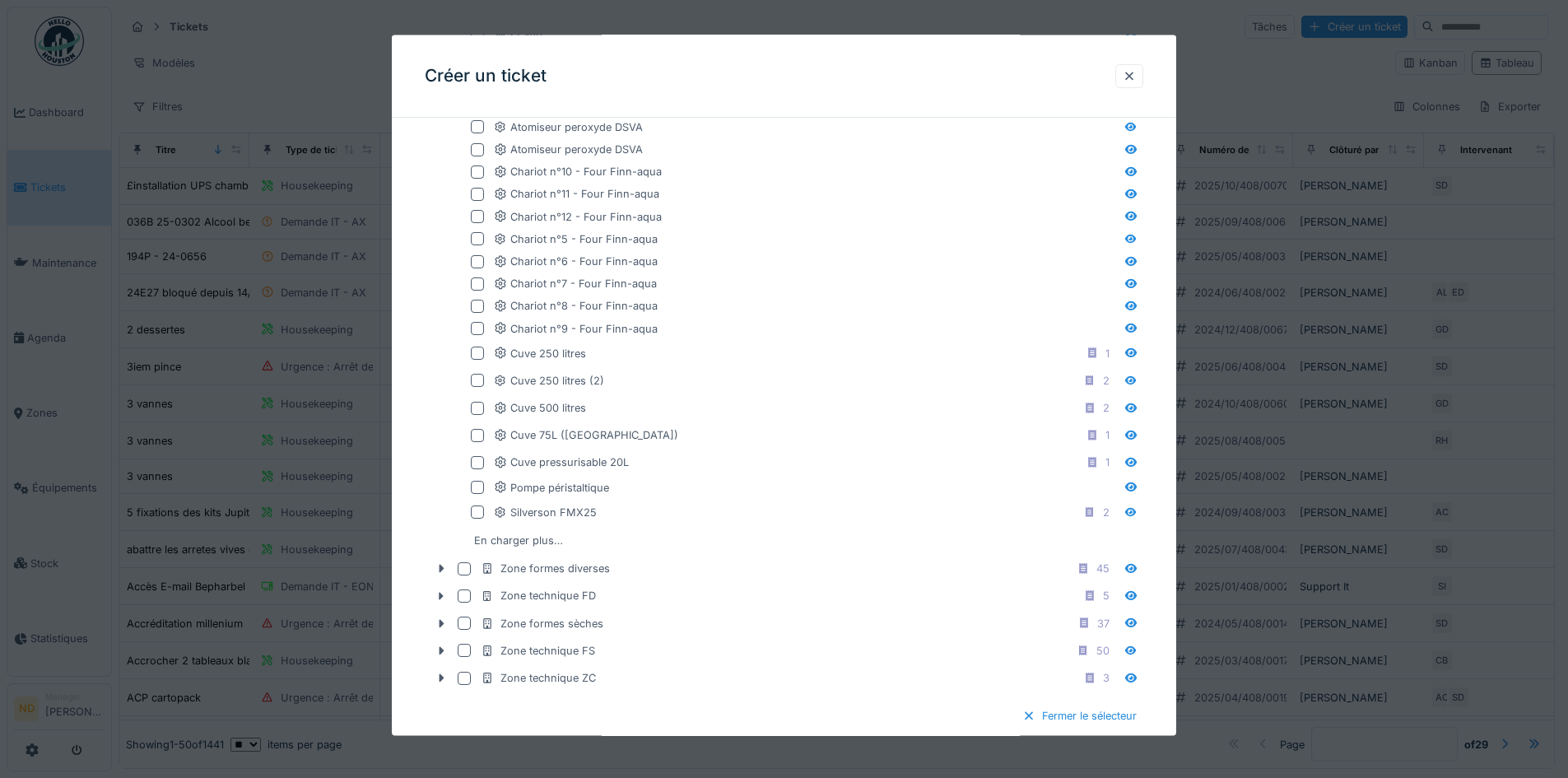
scroll to position [1338, 0]
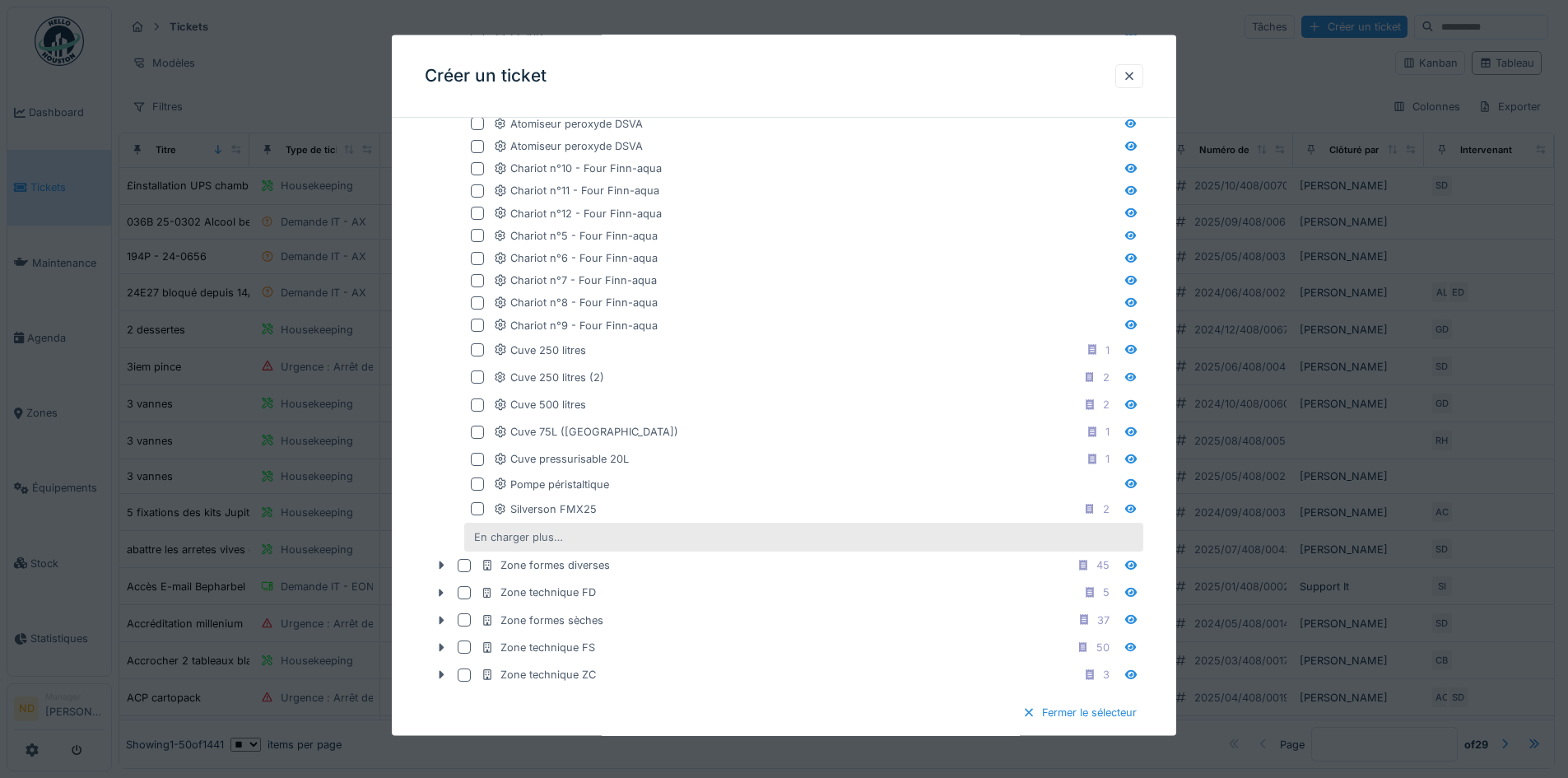
click at [496, 527] on div "En charger plus…" at bounding box center [518, 537] width 102 height 22
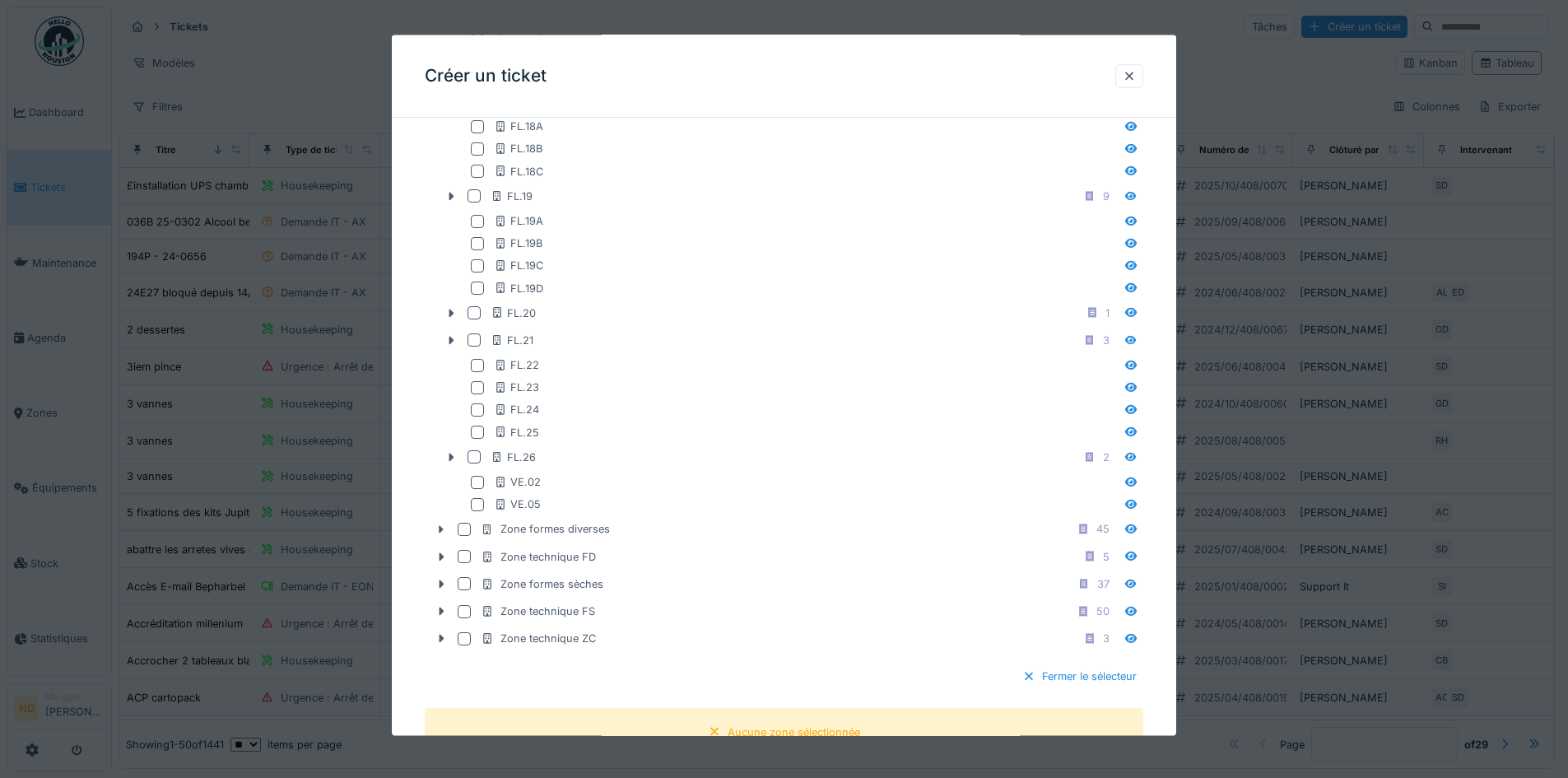
scroll to position [1831, 0]
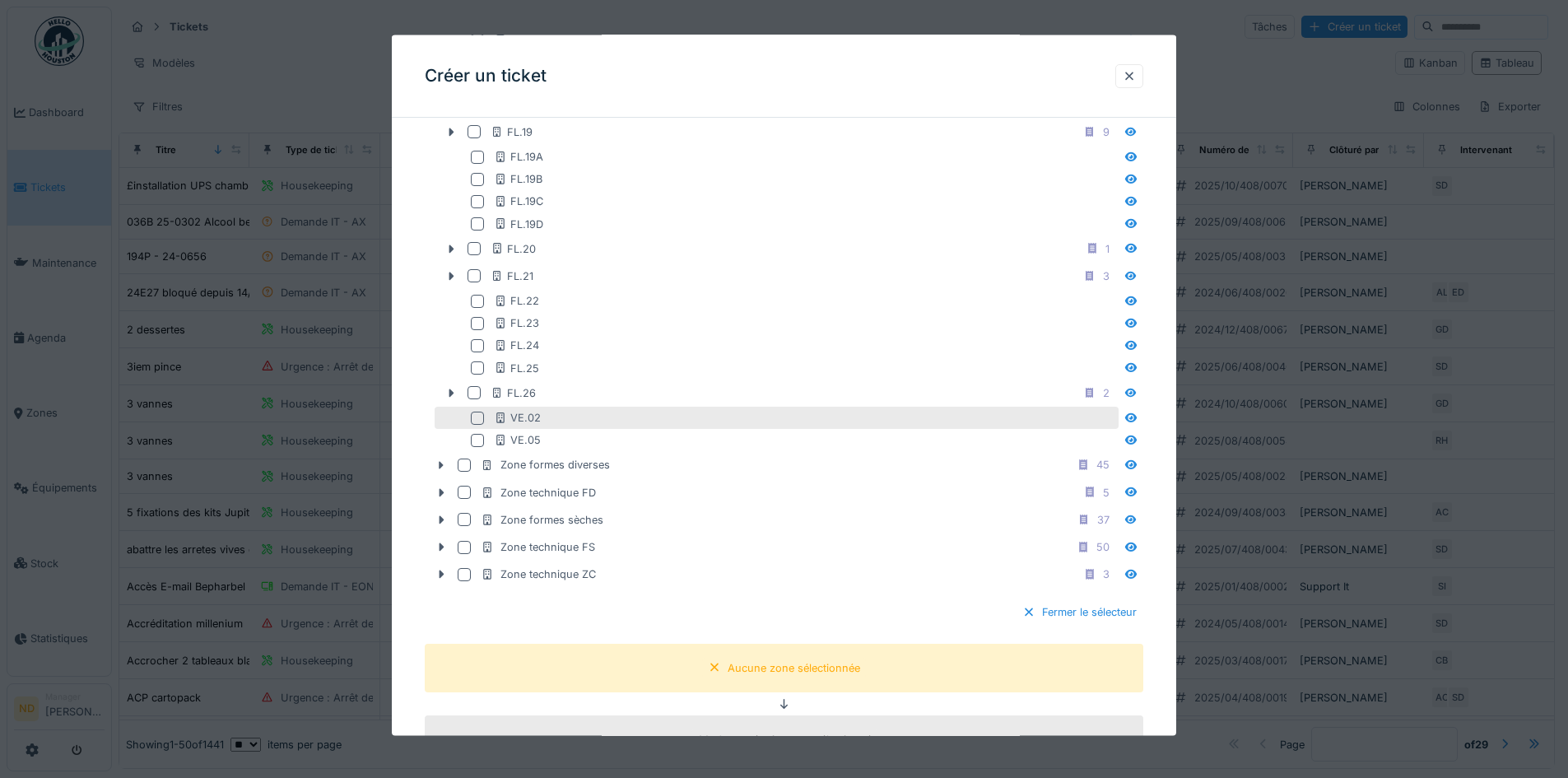
click at [476, 419] on div at bounding box center [478, 417] width 13 height 13
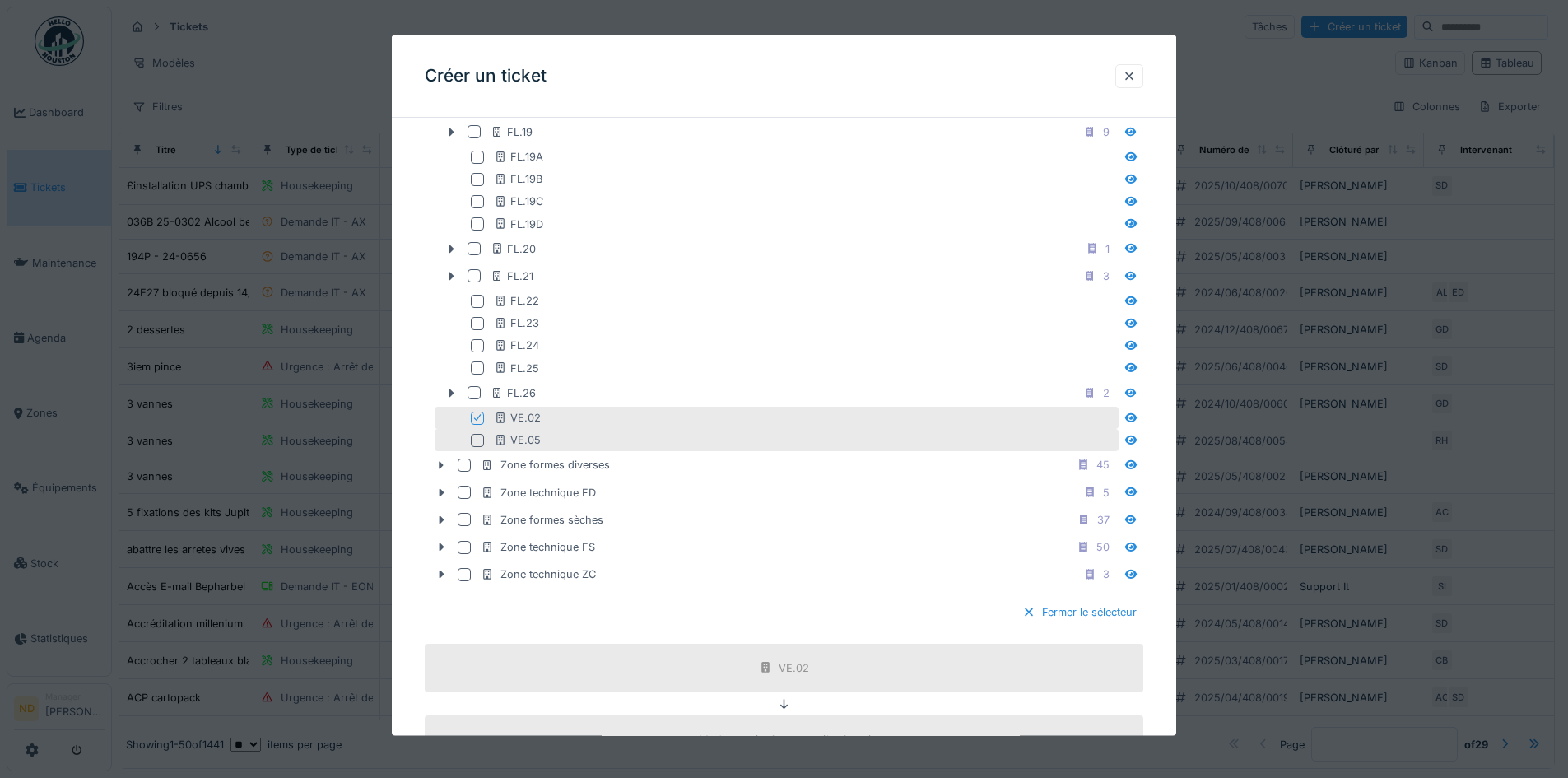
click at [476, 433] on div at bounding box center [478, 440] width 13 height 13
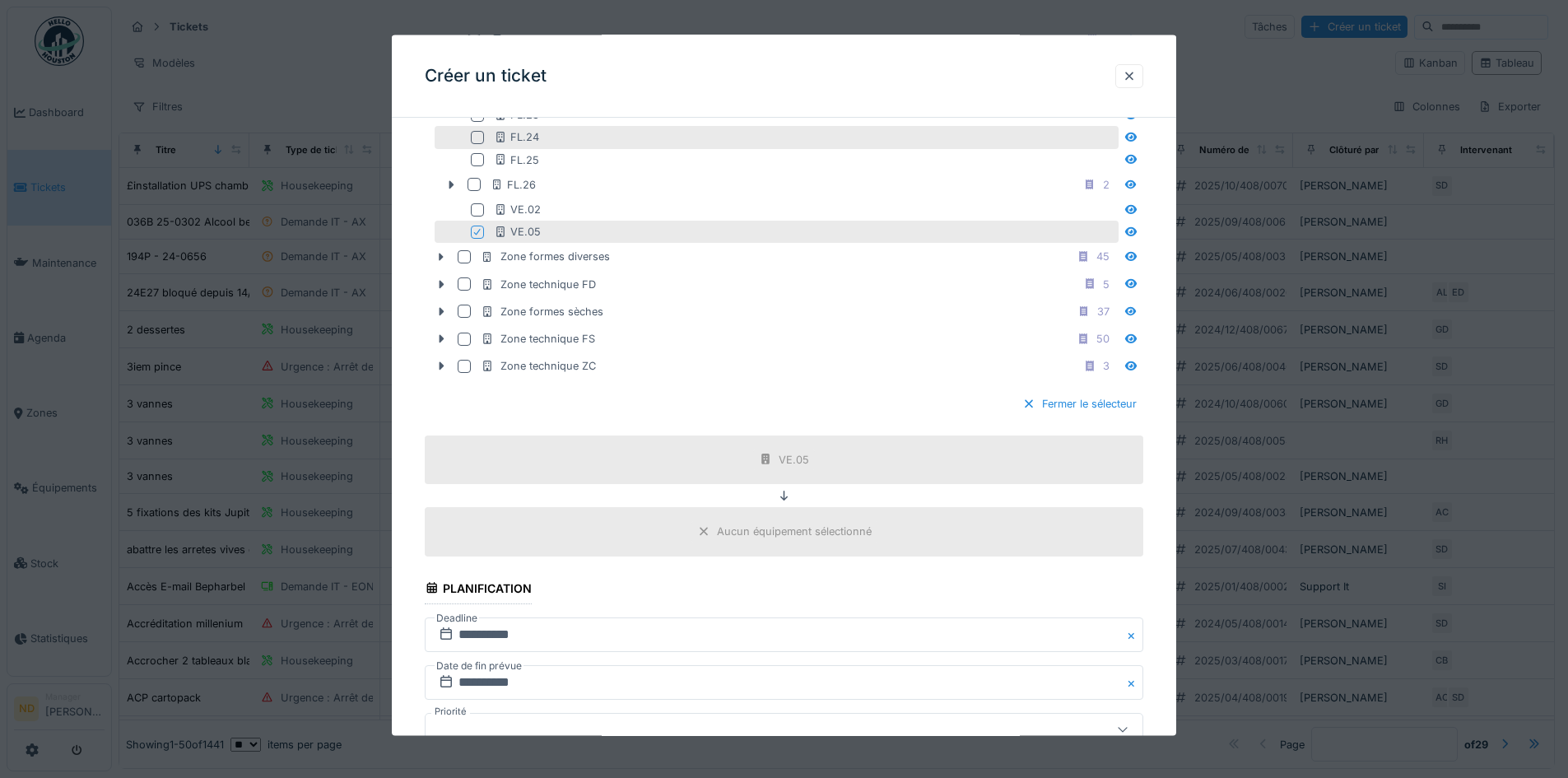
scroll to position [2079, 0]
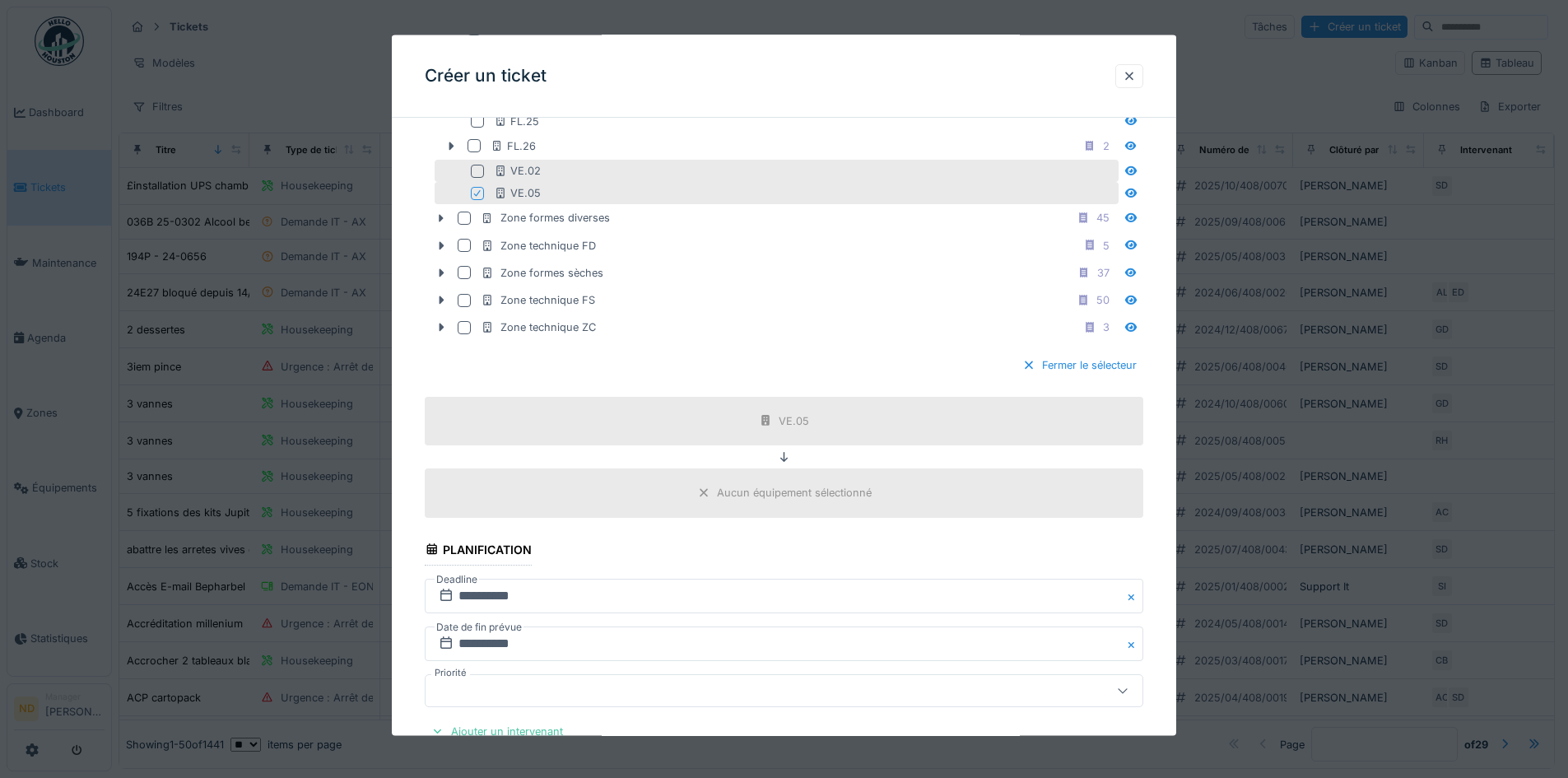
click at [473, 171] on div at bounding box center [478, 170] width 13 height 13
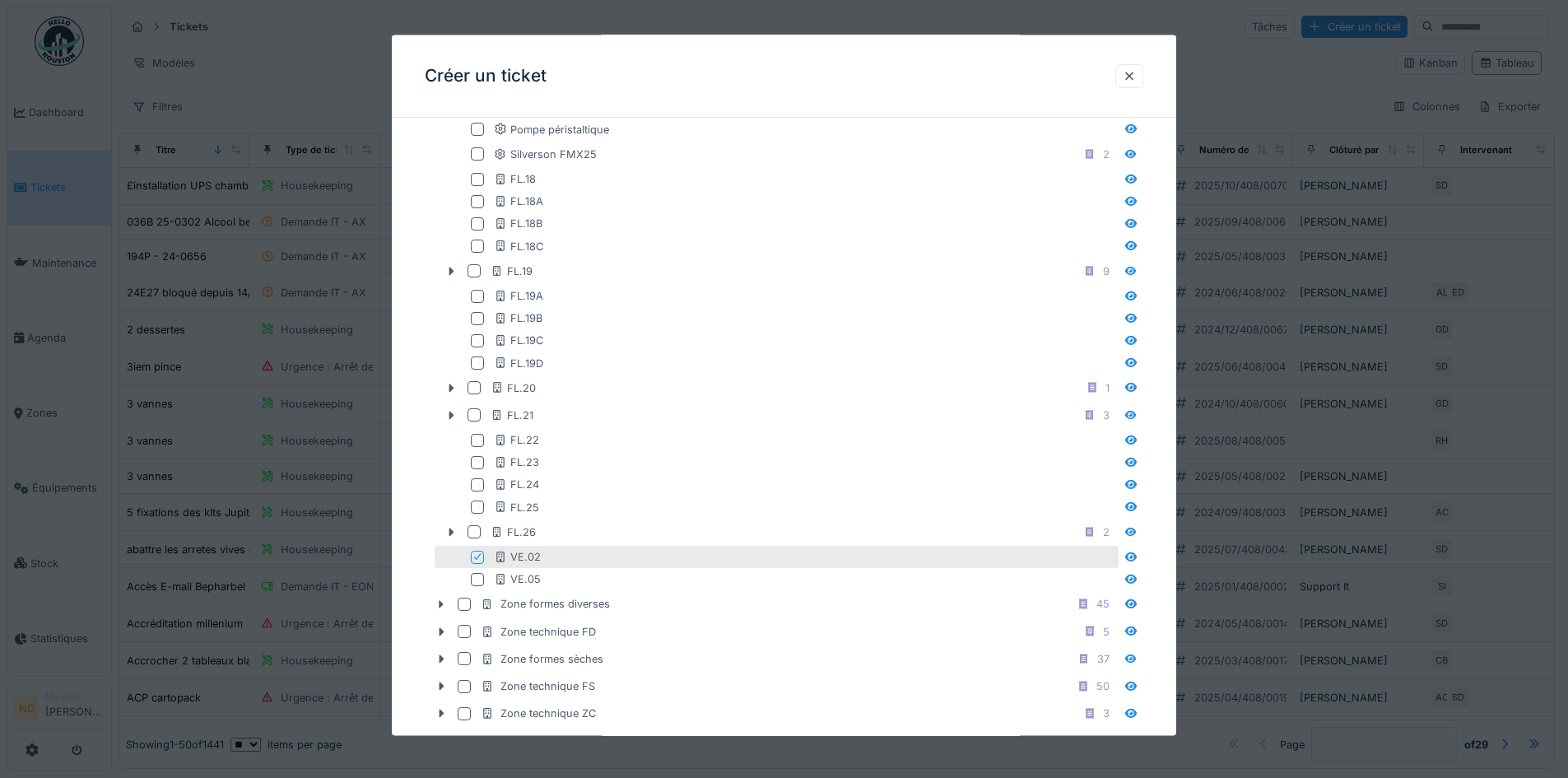
scroll to position [1729, 0]
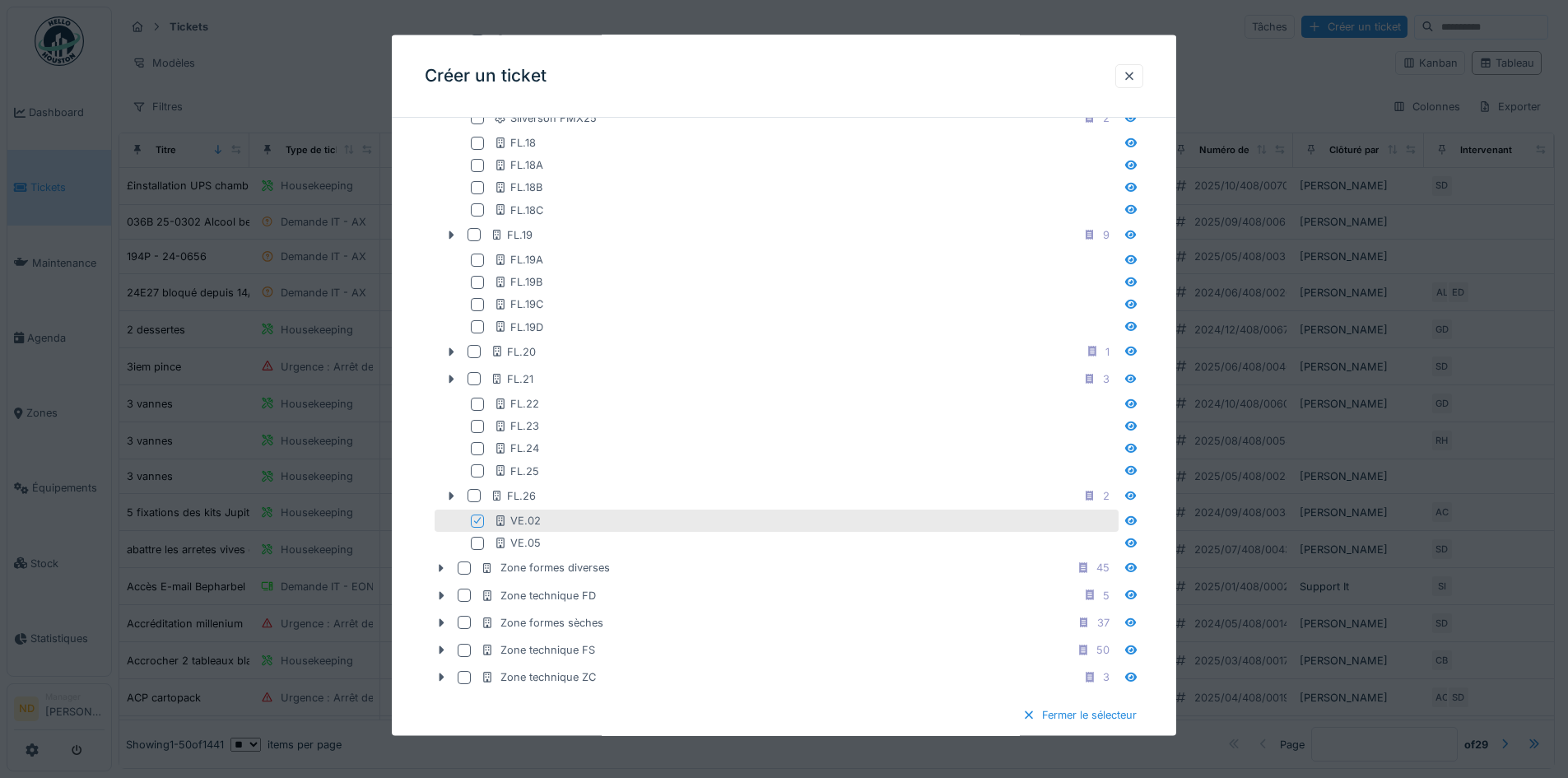
click at [480, 522] on icon at bounding box center [478, 520] width 10 height 8
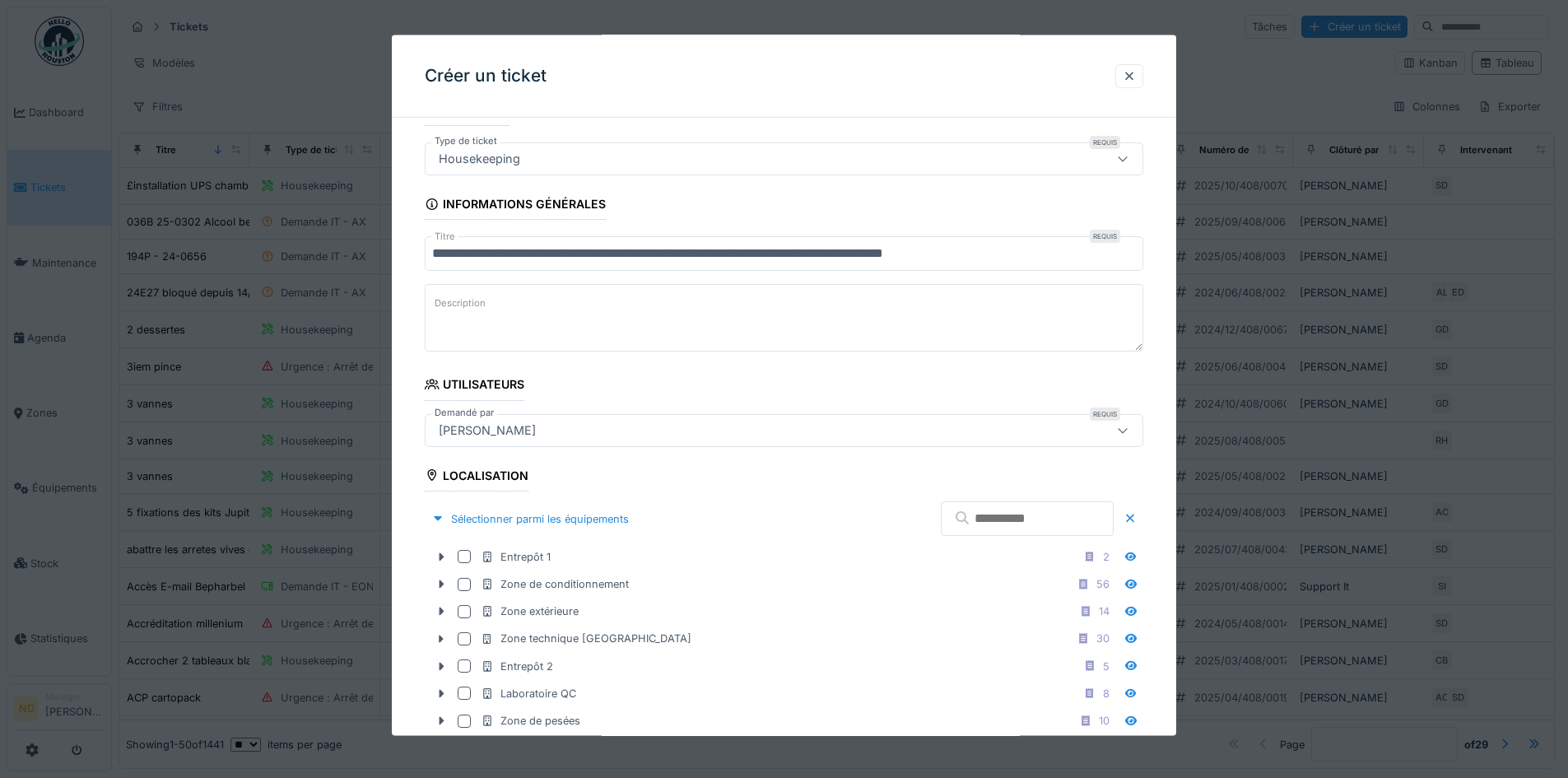
scroll to position [0, 0]
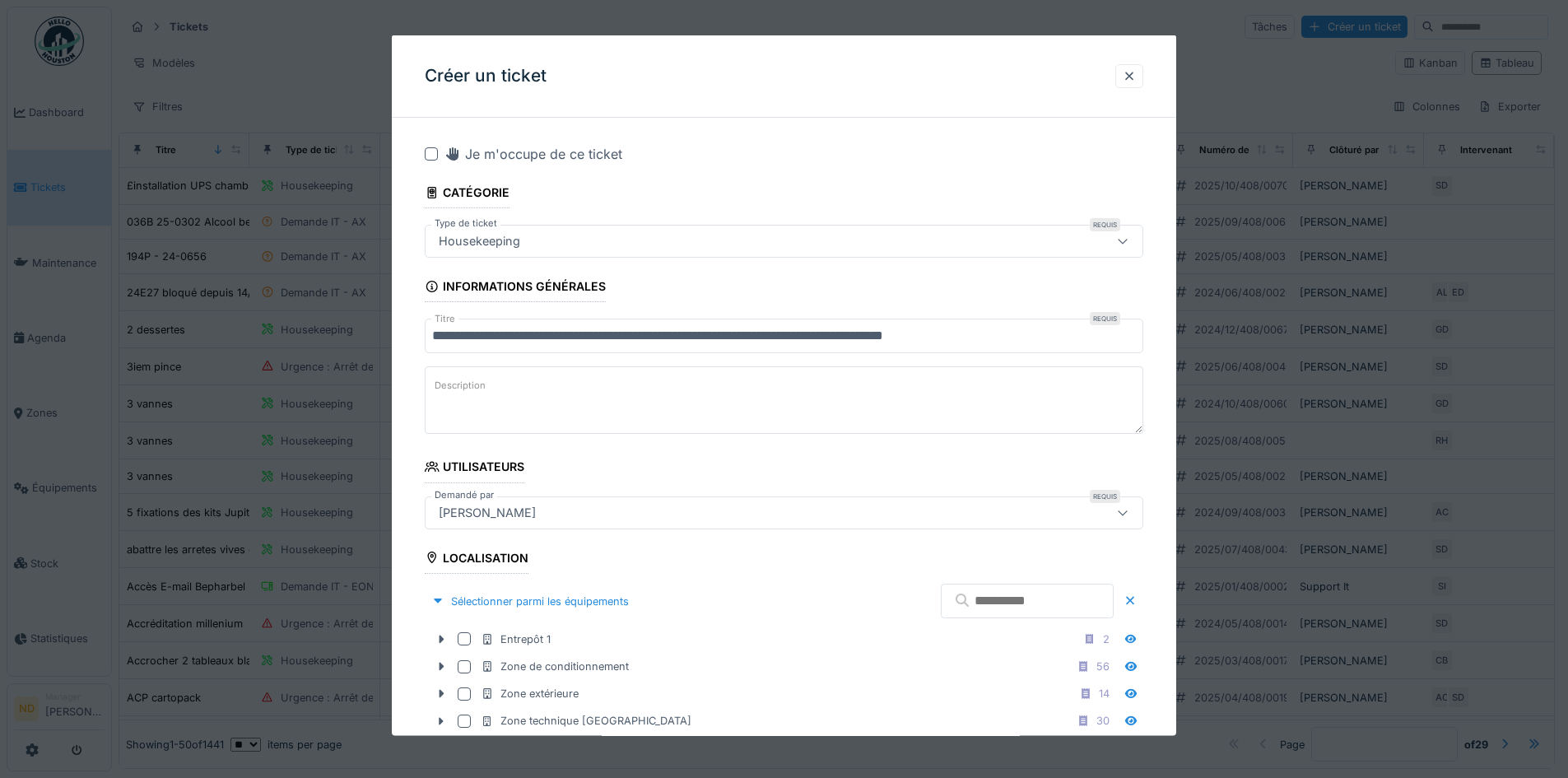
click at [567, 409] on textarea "Description" at bounding box center [784, 400] width 718 height 67
click at [560, 392] on textarea "**********" at bounding box center [784, 400] width 718 height 67
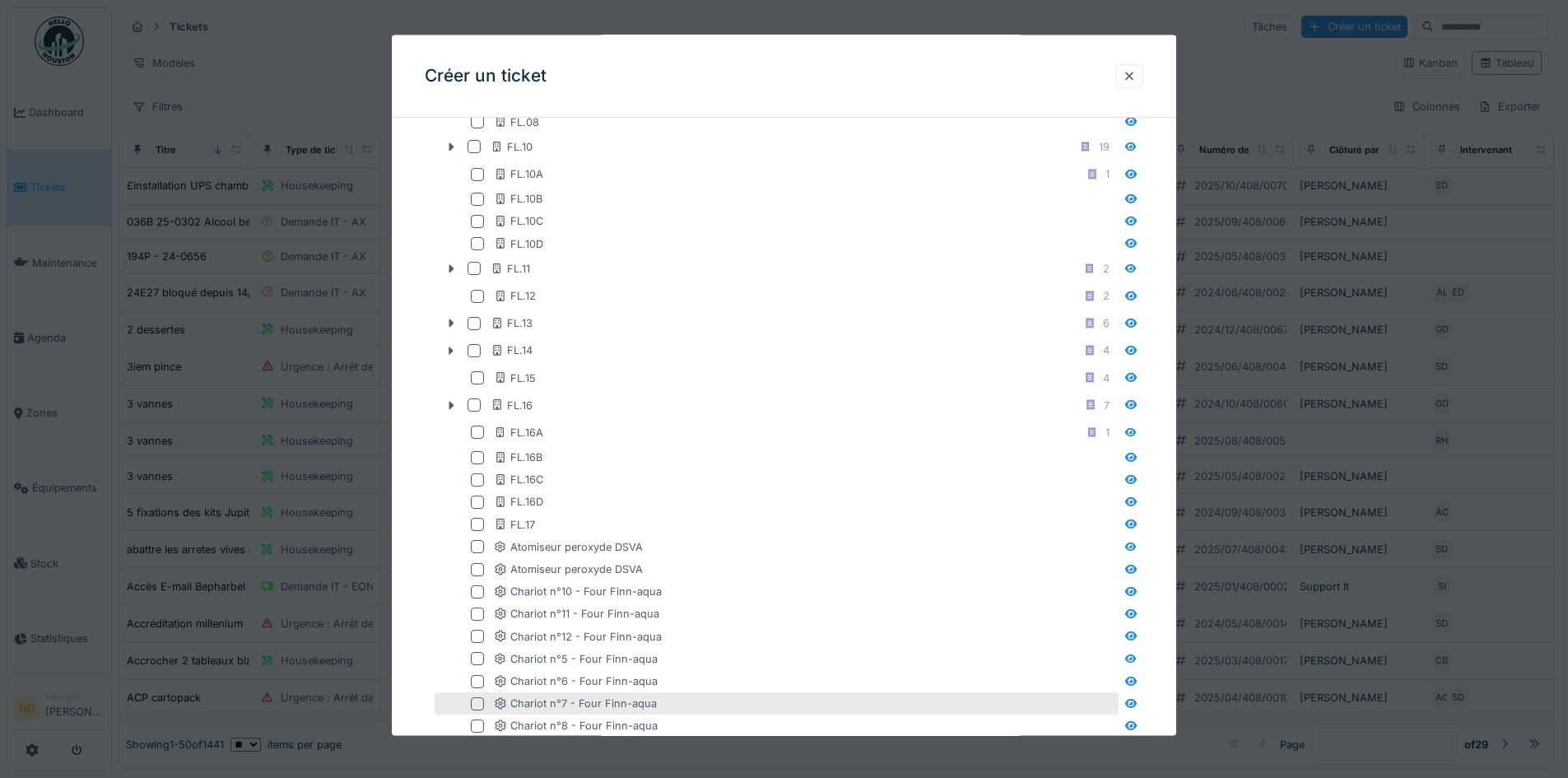
scroll to position [329, 0]
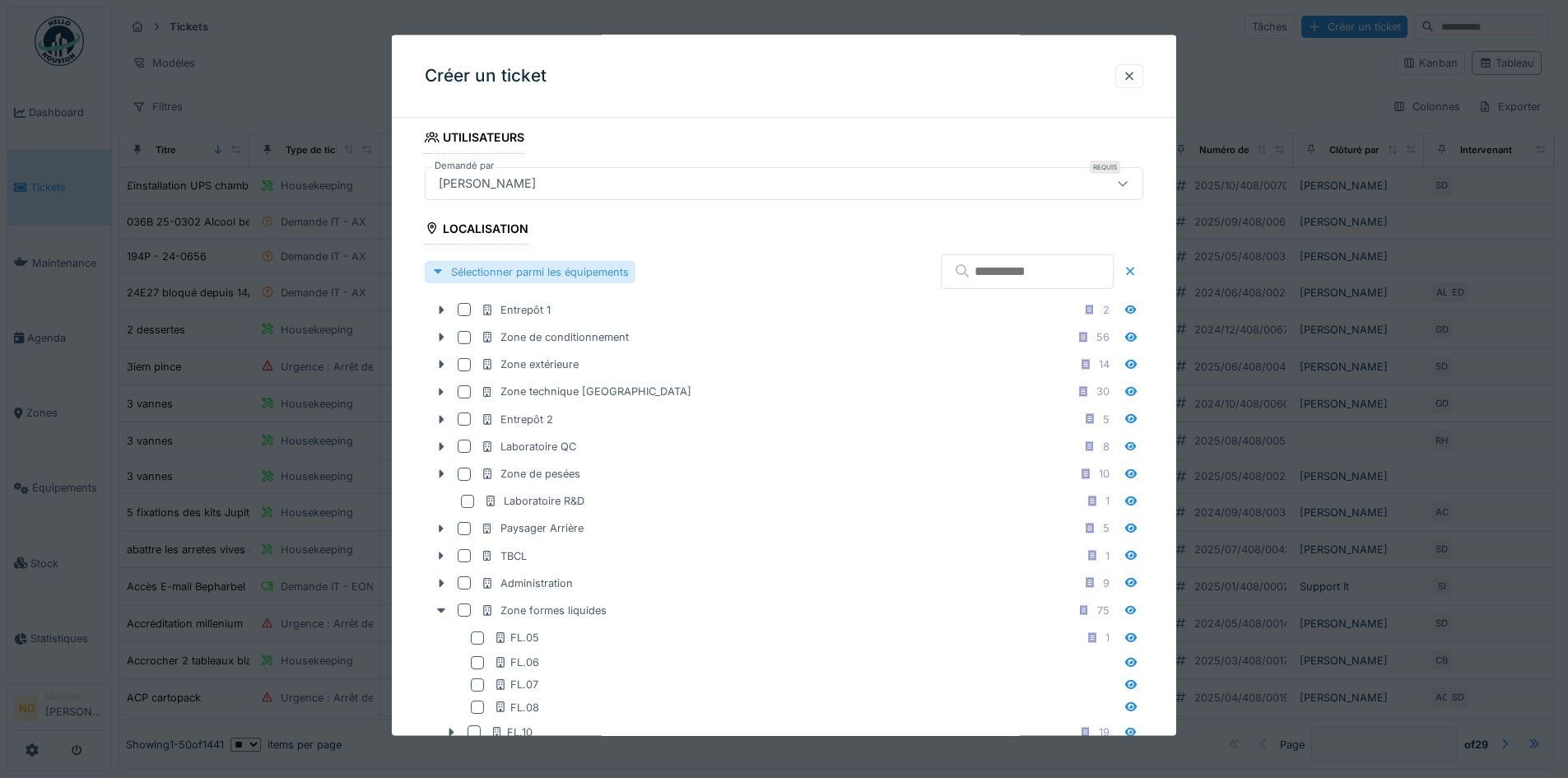
type textarea "**********"
click at [623, 271] on div "Sélectionner parmi les équipements" at bounding box center [530, 271] width 211 height 22
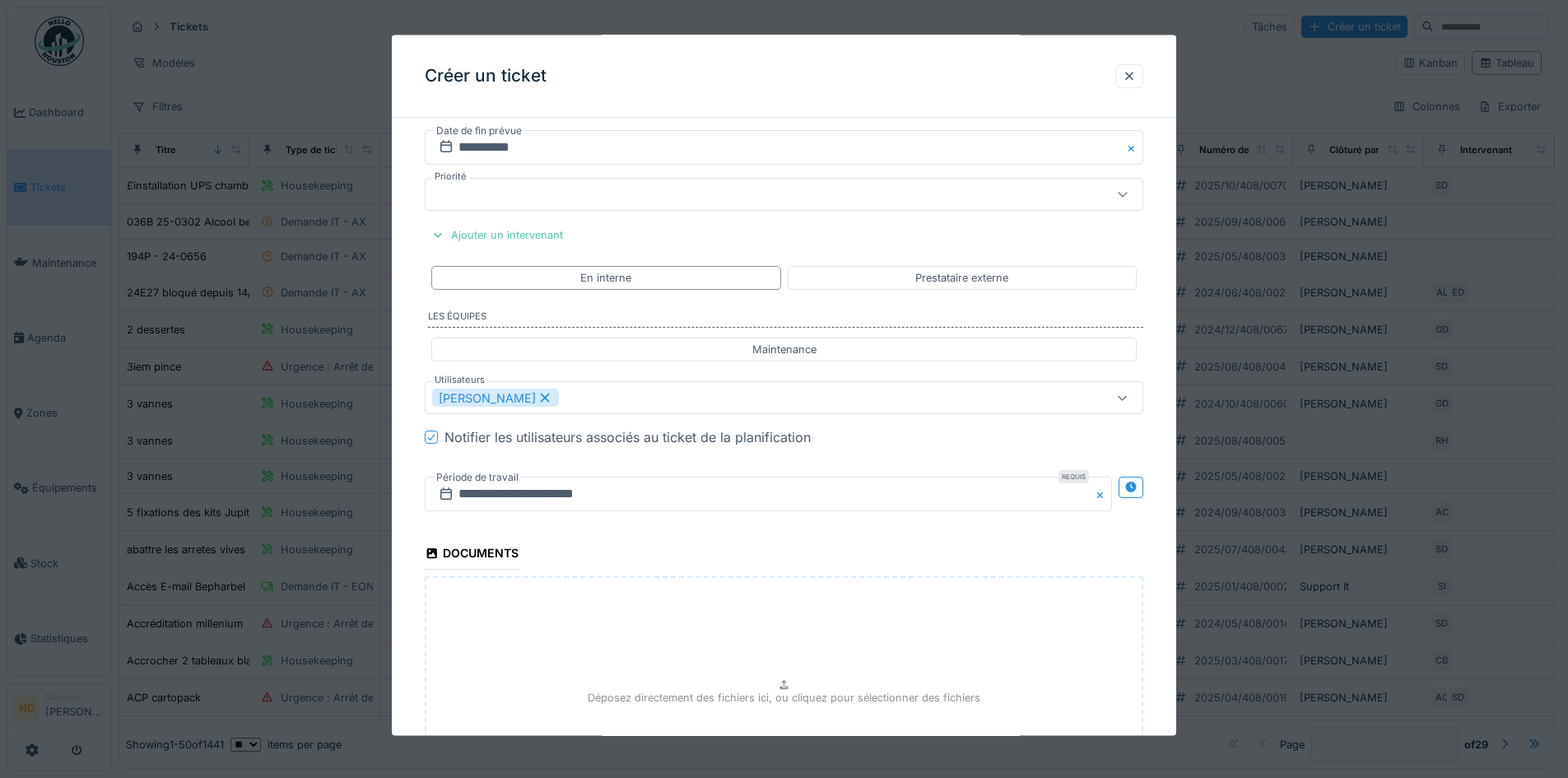
scroll to position [926, 0]
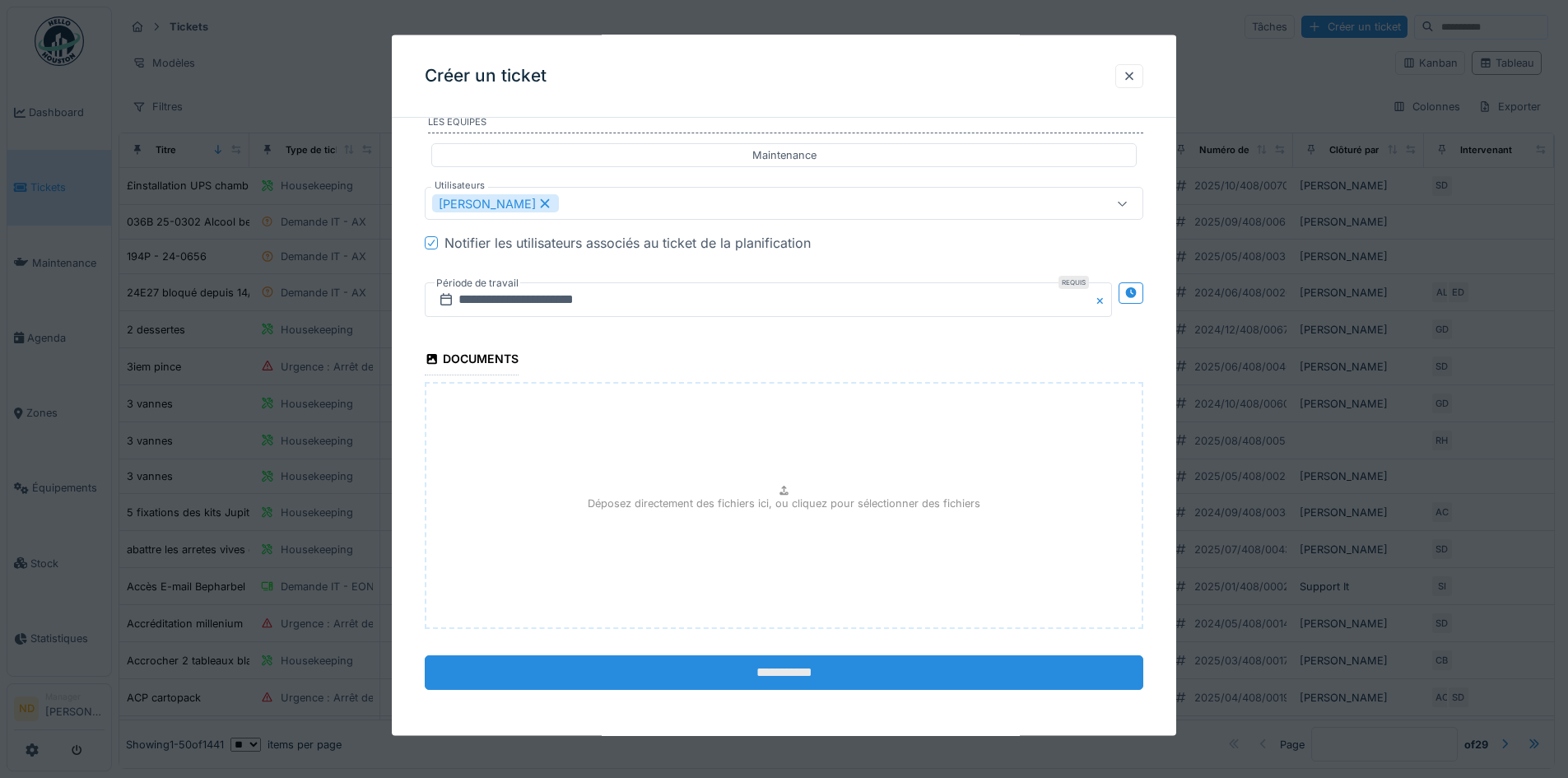
click at [822, 669] on input "**********" at bounding box center [784, 672] width 718 height 35
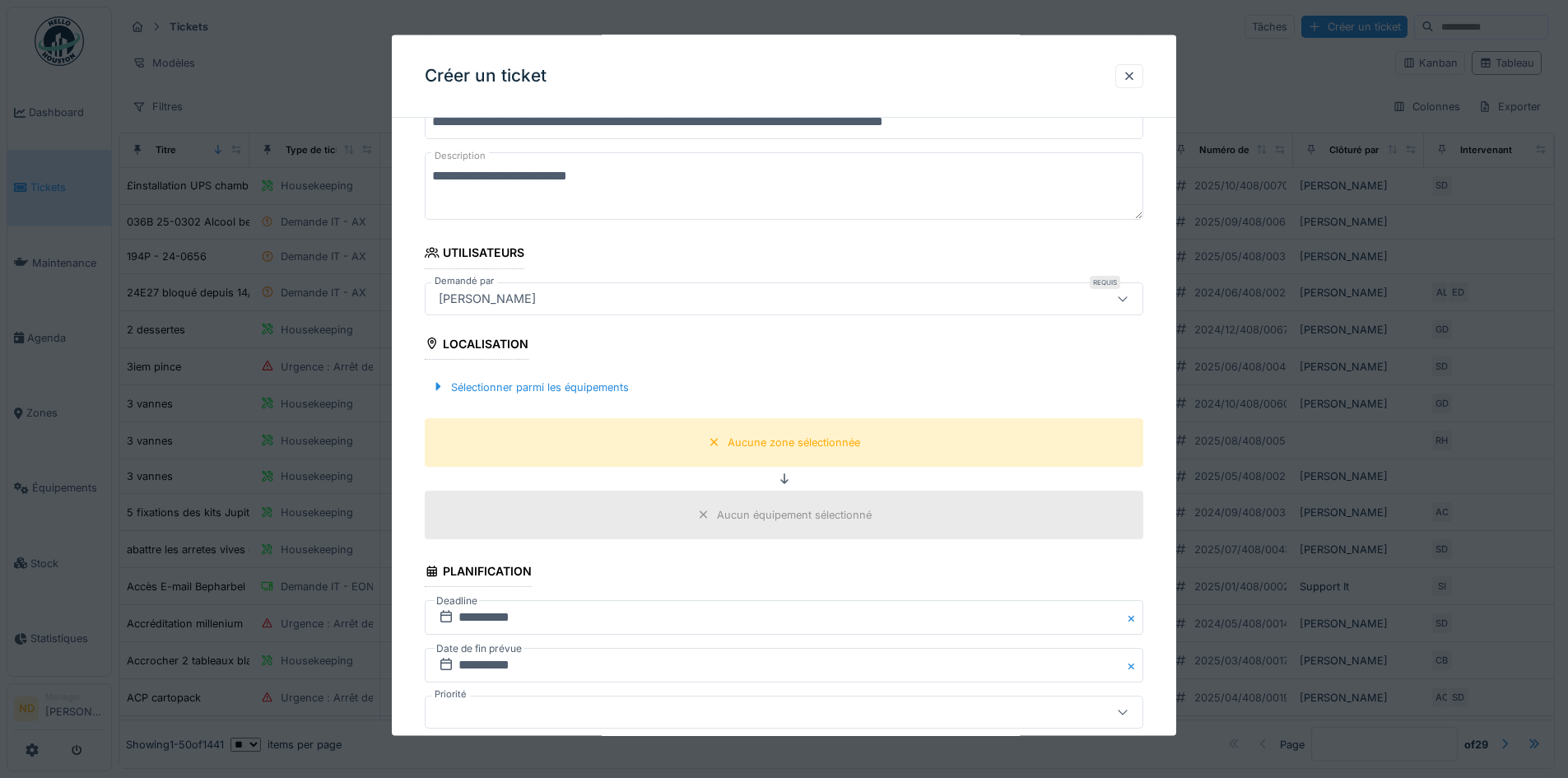
scroll to position [185, 0]
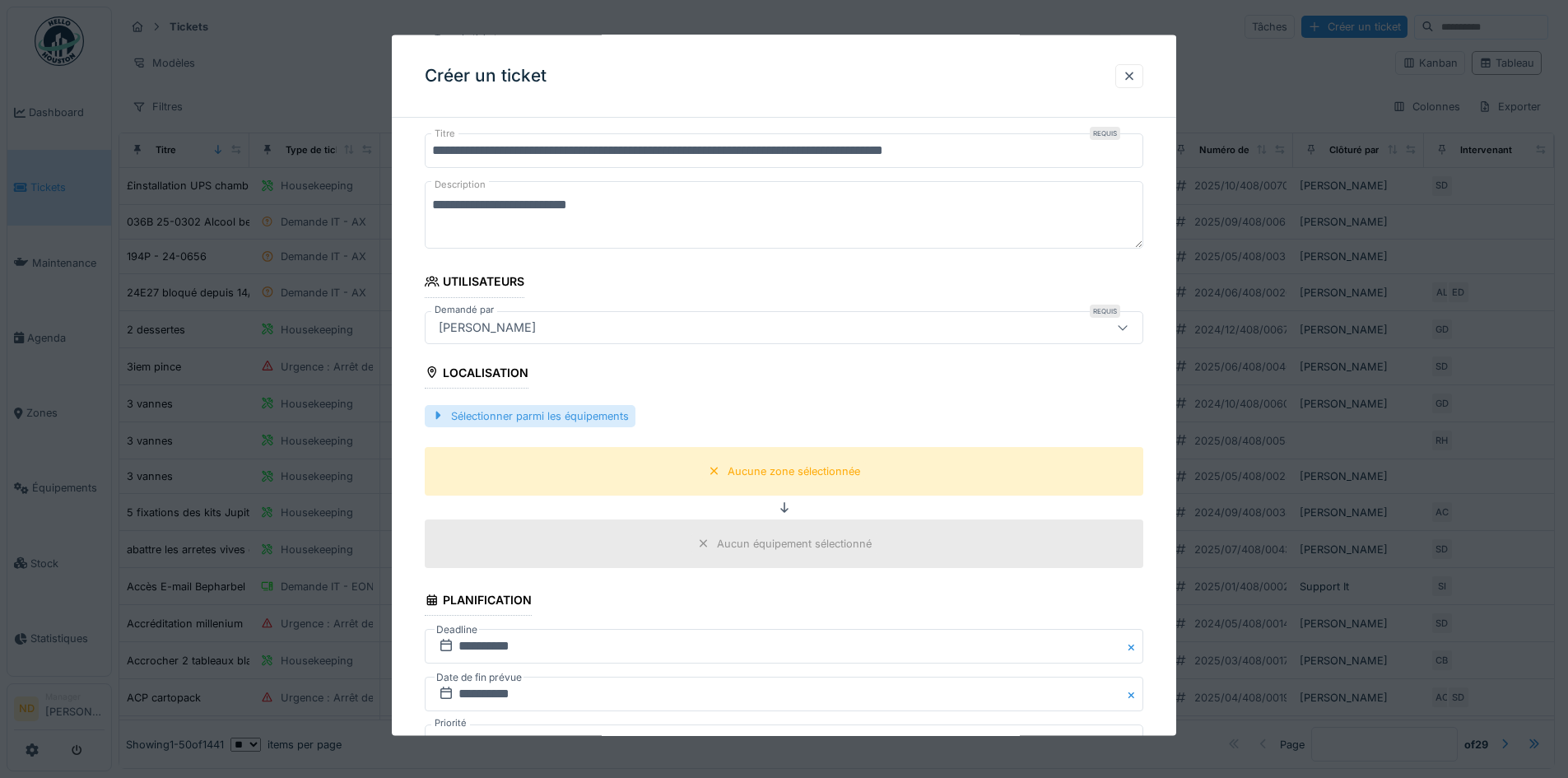
click at [570, 425] on div "Sélectionner parmi les équipements" at bounding box center [530, 415] width 211 height 22
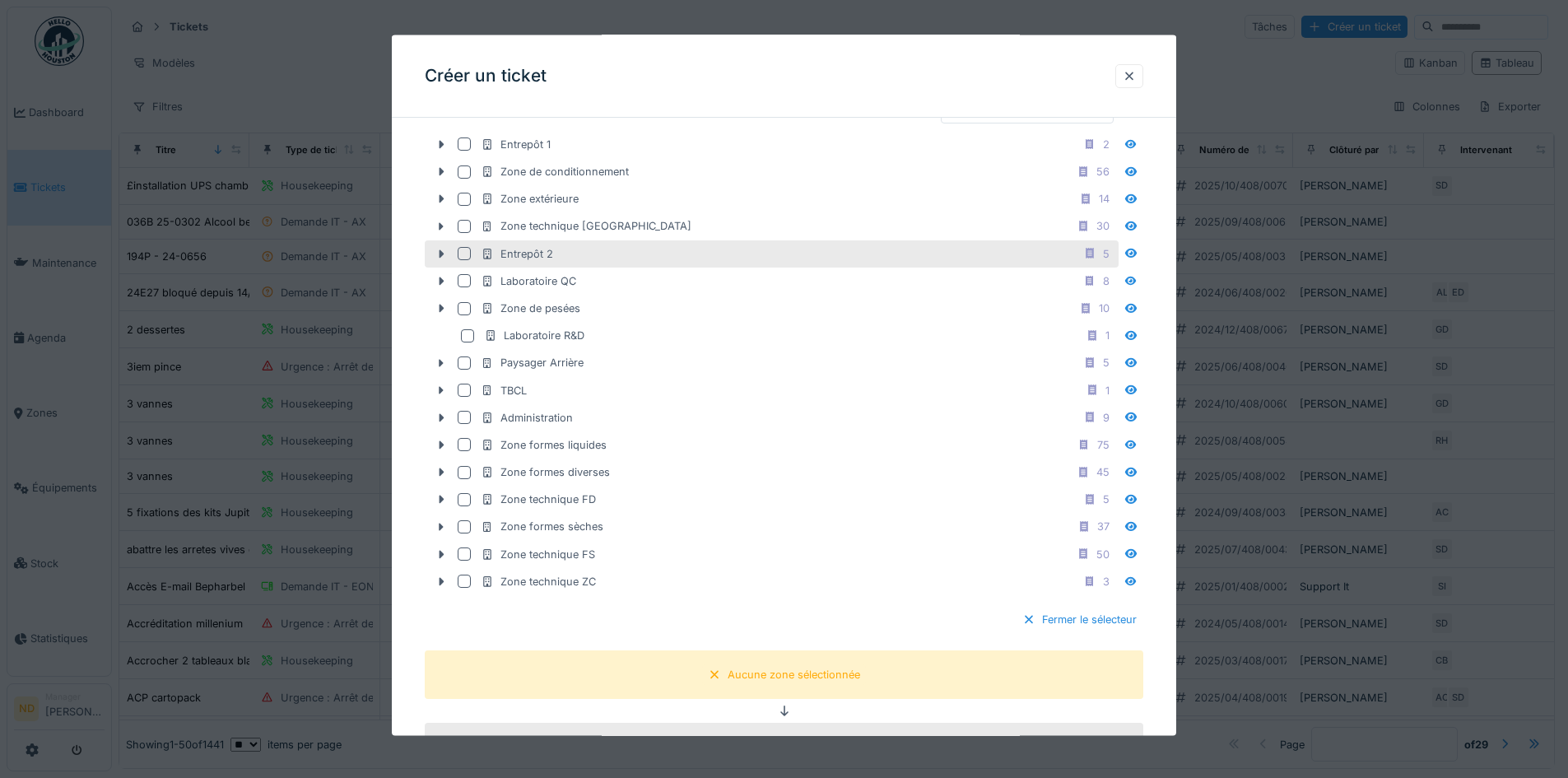
scroll to position [514, 0]
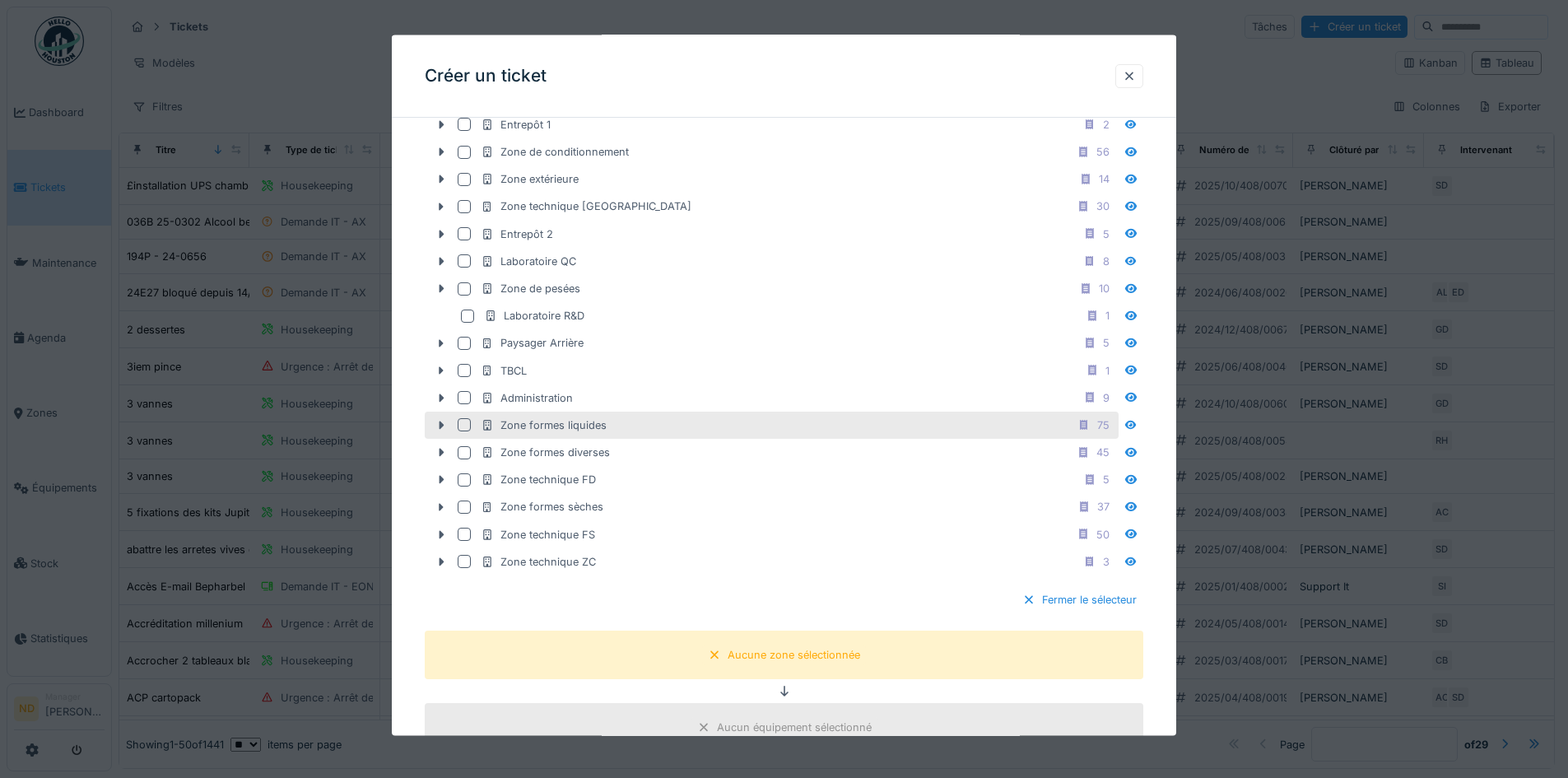
click at [459, 425] on div at bounding box center [464, 425] width 13 height 13
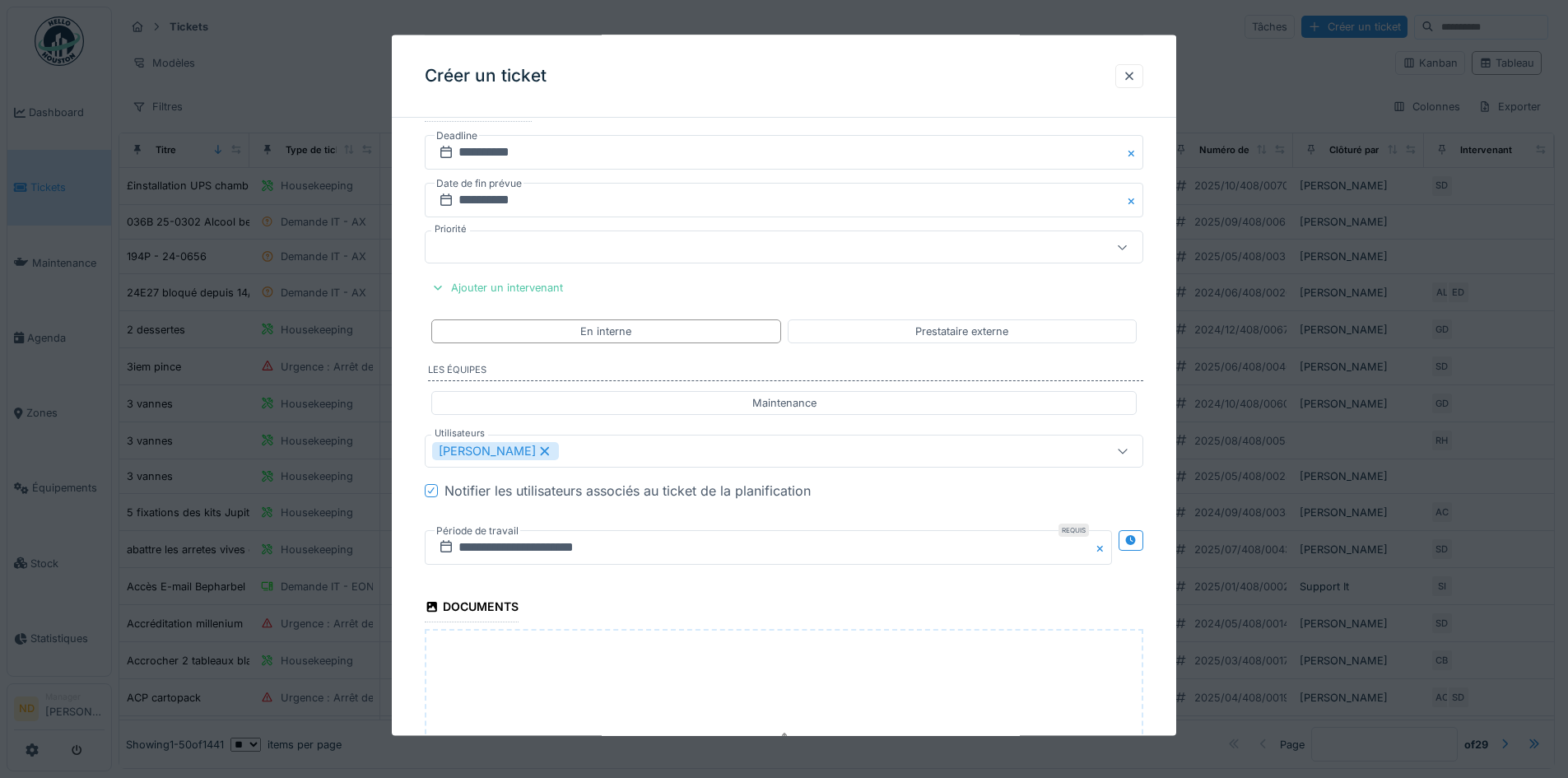
scroll to position [1439, 0]
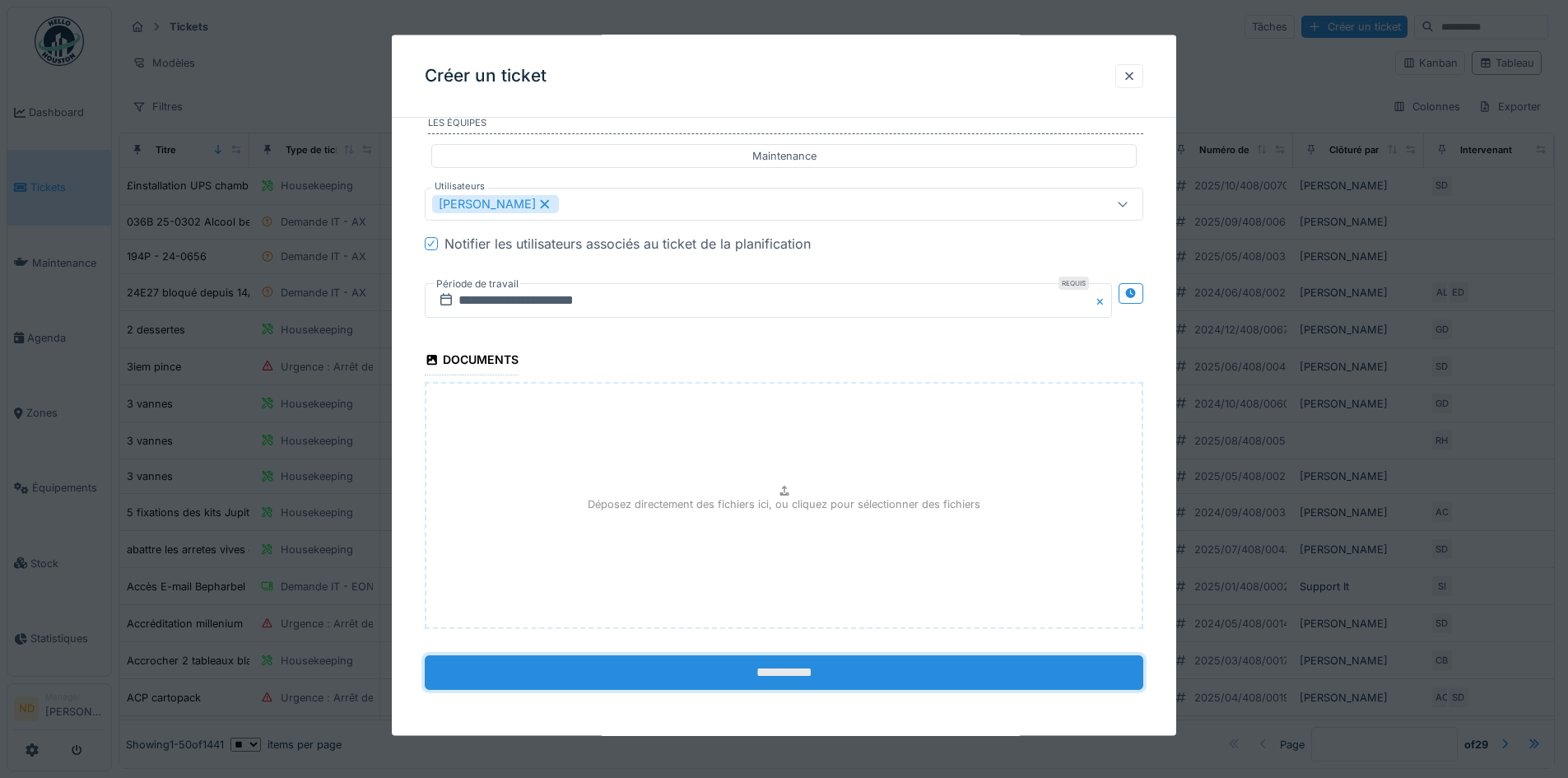
click at [874, 675] on input "**********" at bounding box center [784, 672] width 718 height 35
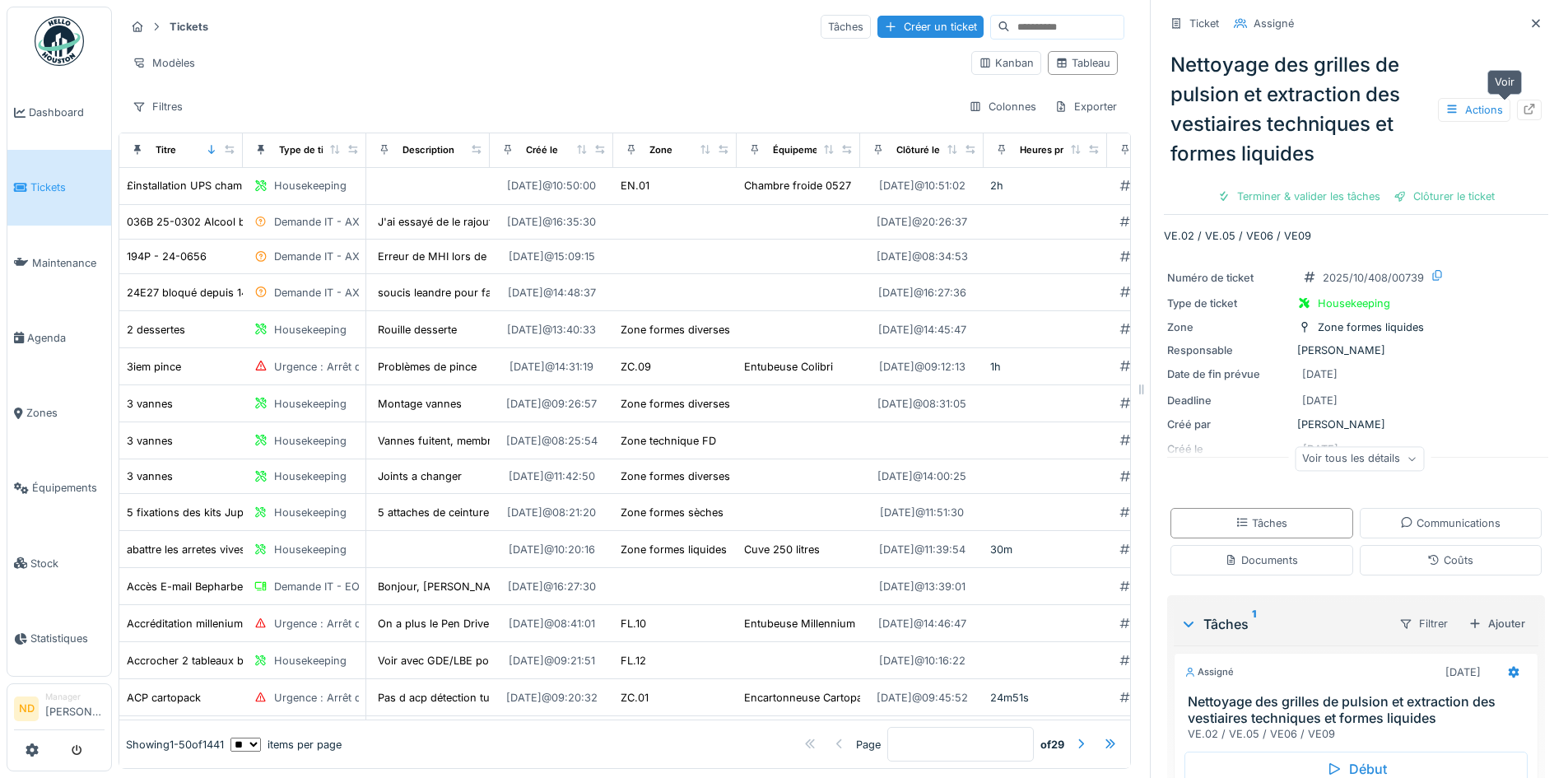
click at [1522, 104] on icon at bounding box center [1529, 109] width 13 height 11
